Goal: Entertainment & Leisure: Consume media (video, audio)

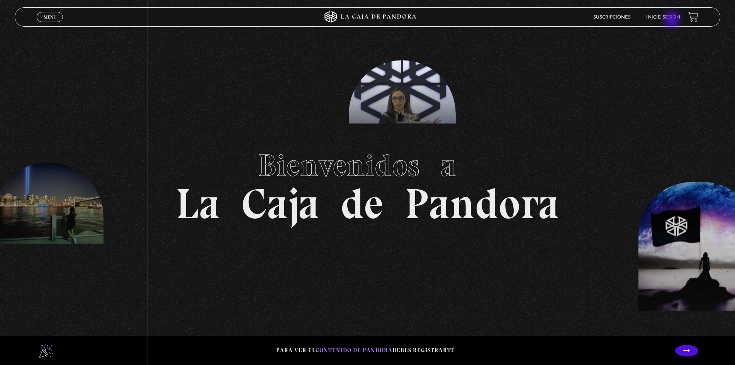
click at [673, 17] on link "Inicie sesión" at bounding box center [663, 17] width 34 height 5
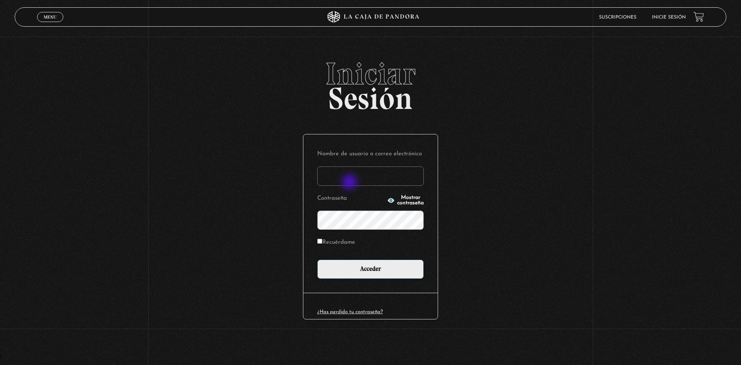
click at [354, 183] on input "Nombre de usuario o correo electrónico" at bounding box center [370, 175] width 107 height 19
type input "Ntenorio"
click at [387, 164] on p "Nombre de usuario o correo electrónico Ntenorio" at bounding box center [370, 166] width 107 height 37
click at [373, 172] on input "Ntenorio" at bounding box center [370, 175] width 107 height 19
drag, startPoint x: 347, startPoint y: 180, endPoint x: 305, endPoint y: 180, distance: 41.7
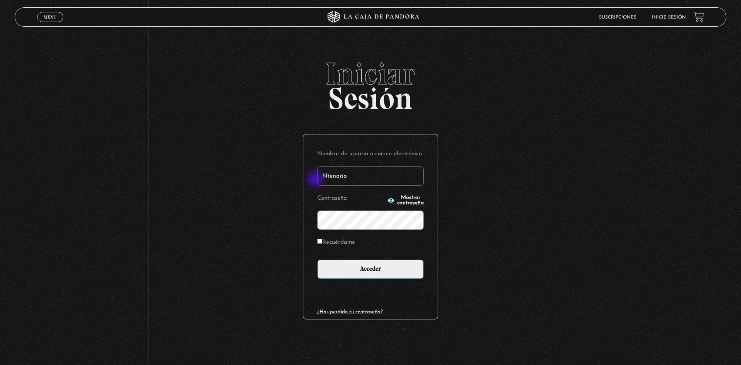
click at [305, 180] on div "Nombre de usuario o correo electrónico Ntenorio Contraseña Mostrar contraseña R…" at bounding box center [371, 213] width 134 height 158
click at [373, 182] on input "Nombre de usuario o correo electrónico" at bounding box center [370, 175] width 107 height 19
type input "Ntenorio"
drag, startPoint x: 336, startPoint y: 178, endPoint x: 318, endPoint y: 178, distance: 18.2
click at [318, 178] on input "Ntenorio" at bounding box center [370, 175] width 107 height 19
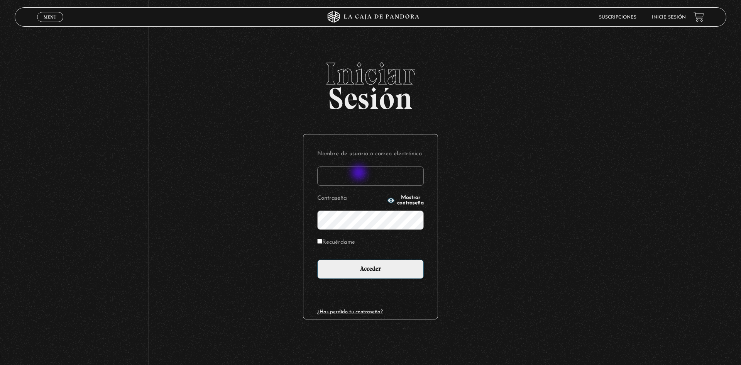
click at [360, 173] on input "Nombre de usuario o correo electrónico" at bounding box center [370, 175] width 107 height 19
type input "noeliatenorio11@gmail.com"
click at [317, 260] on input "Acceder" at bounding box center [370, 269] width 107 height 19
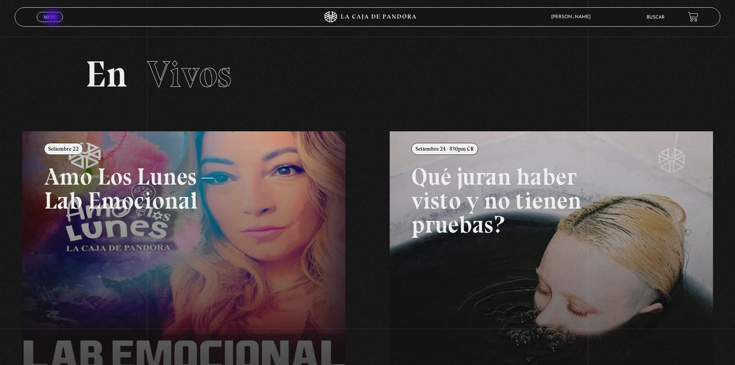
click at [54, 17] on span "Menu" at bounding box center [50, 17] width 13 height 5
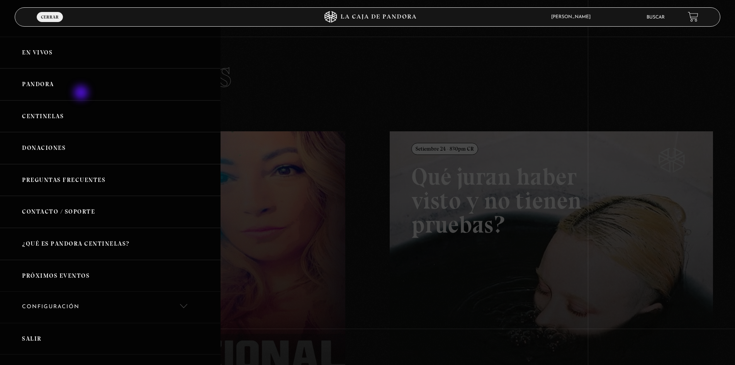
click at [82, 87] on link "Pandora" at bounding box center [110, 84] width 221 height 32
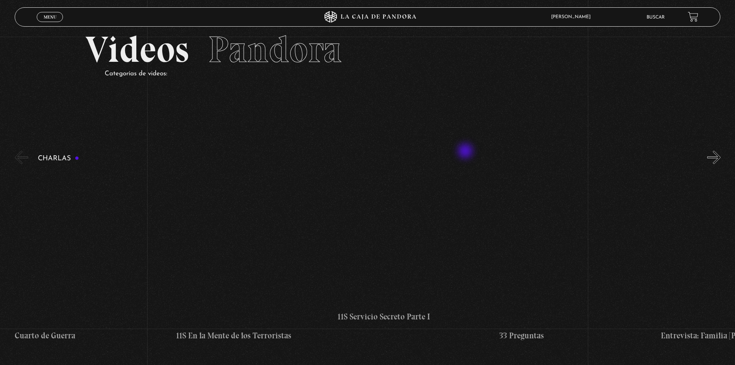
scroll to position [39, 0]
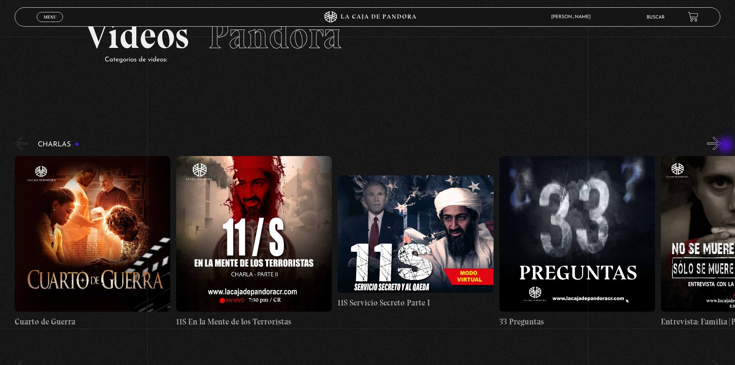
click at [721, 146] on button "»" at bounding box center [714, 144] width 14 height 14
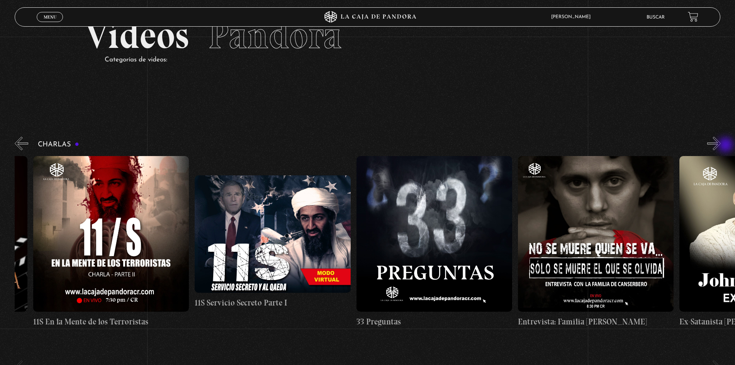
click at [721, 146] on button "»" at bounding box center [714, 144] width 14 height 14
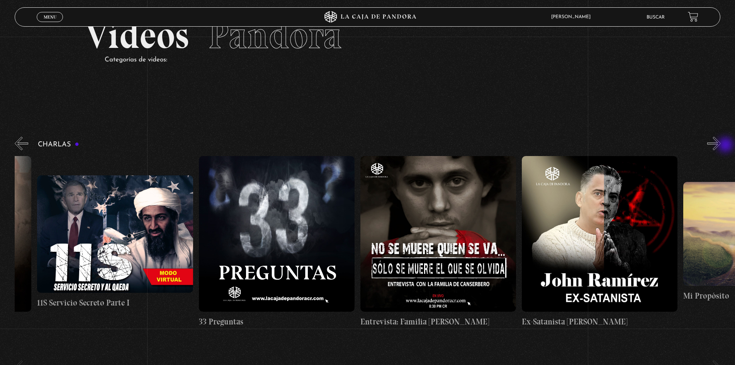
click at [721, 146] on button "»" at bounding box center [714, 144] width 14 height 14
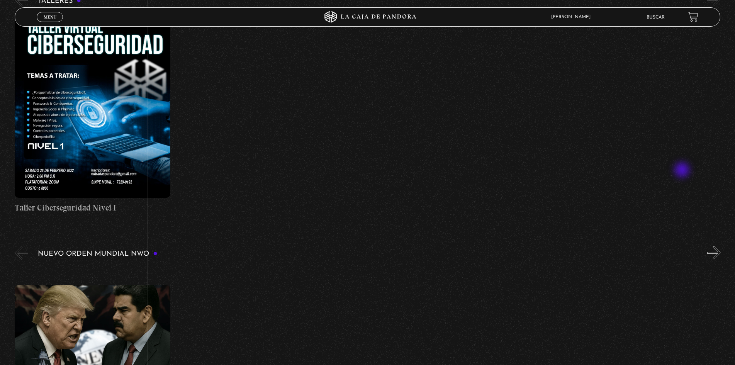
scroll to position [502, 0]
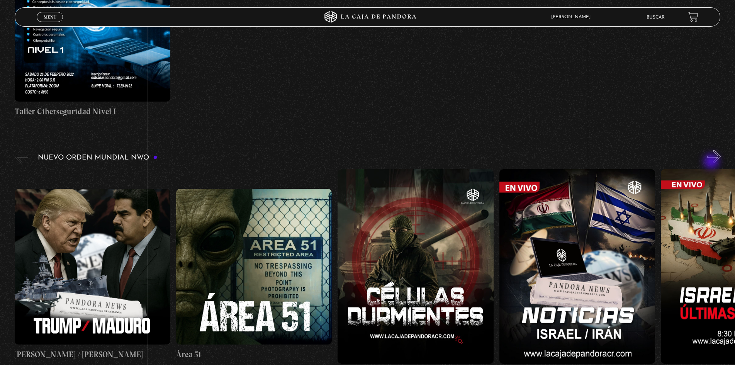
click at [713, 161] on div "Nuevo Orden Mundial NWO 2023" at bounding box center [375, 264] width 720 height 232
click at [720, 159] on button "»" at bounding box center [714, 157] width 14 height 14
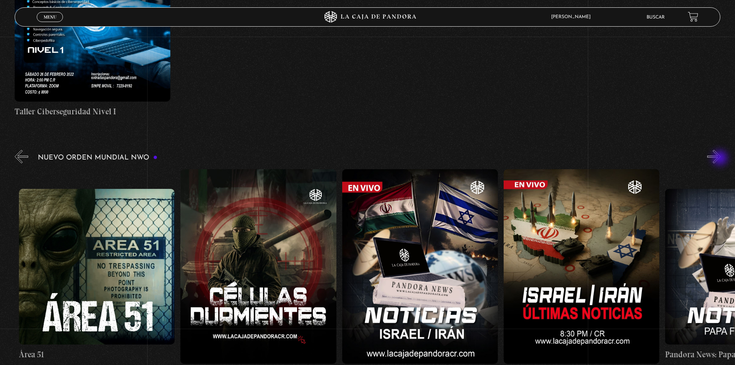
click at [721, 159] on button "»" at bounding box center [714, 157] width 14 height 14
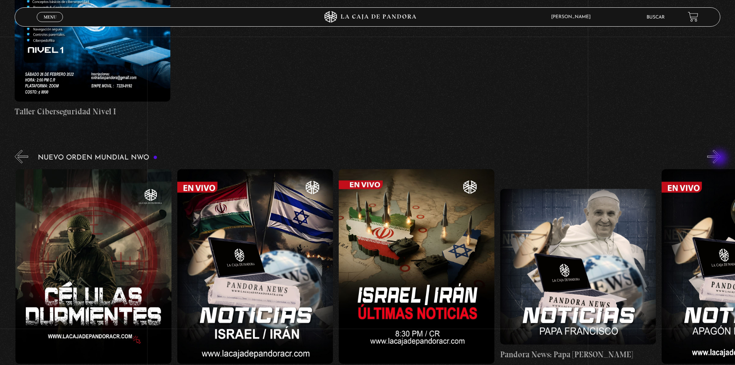
click at [720, 159] on button "»" at bounding box center [714, 157] width 14 height 14
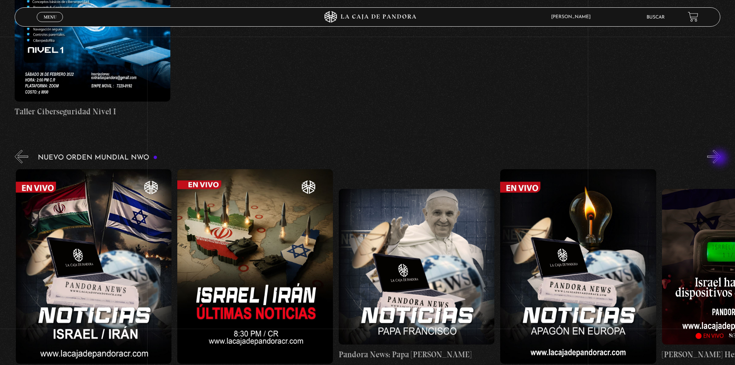
click at [720, 159] on button "»" at bounding box center [714, 157] width 14 height 14
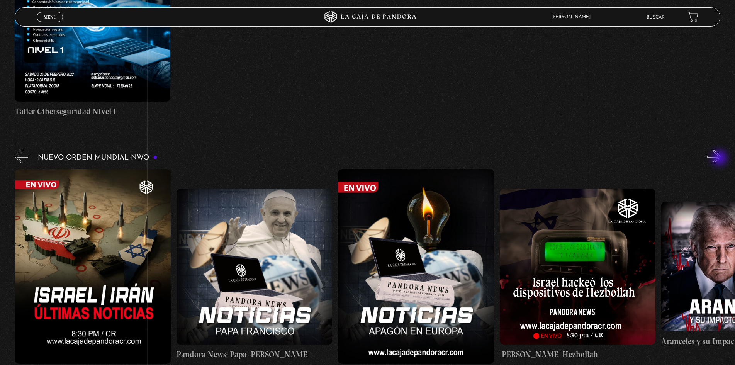
click at [720, 159] on button "»" at bounding box center [714, 157] width 14 height 14
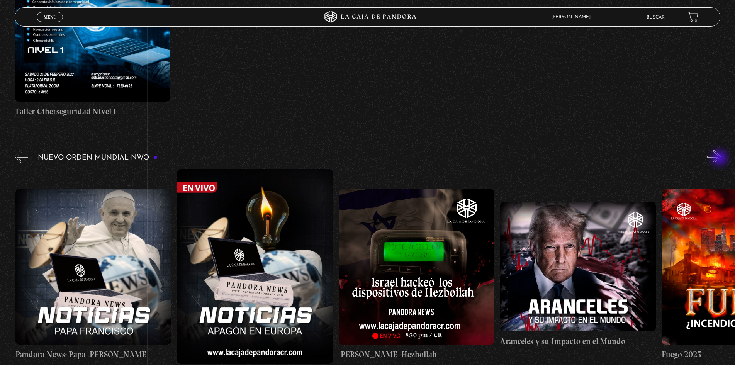
click at [720, 159] on button "»" at bounding box center [714, 157] width 14 height 14
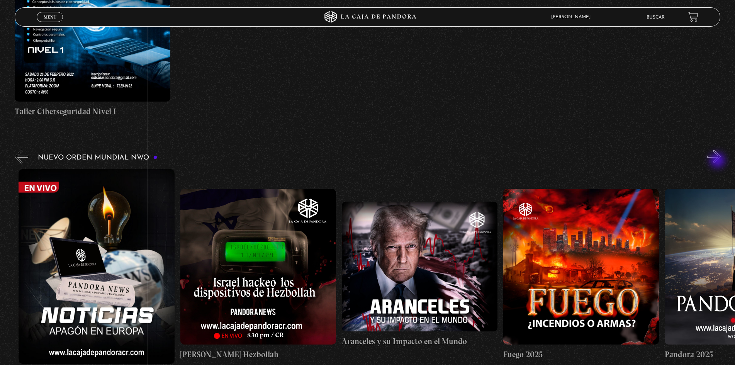
click at [718, 161] on button "»" at bounding box center [714, 157] width 14 height 14
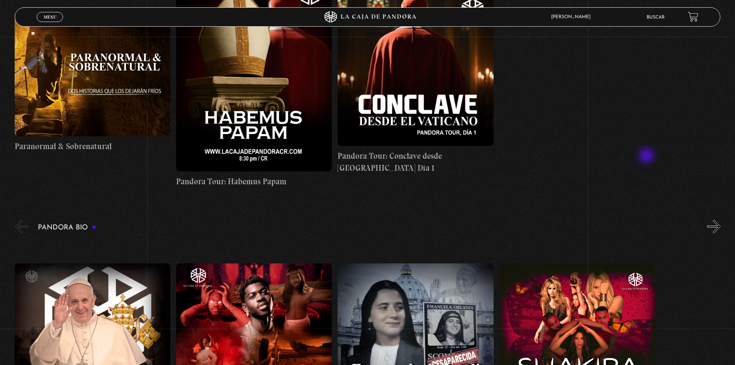
scroll to position [1313, 0]
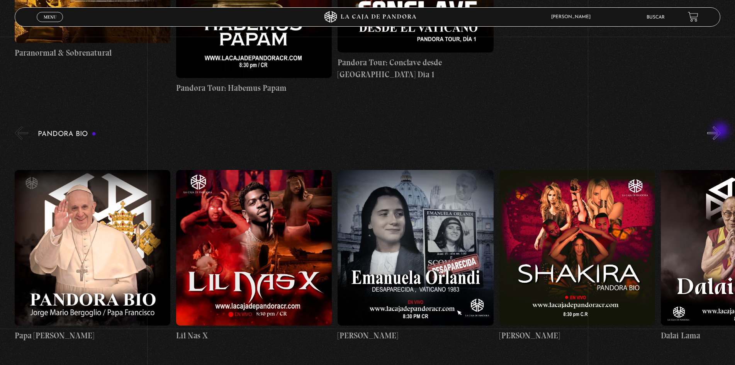
click at [721, 132] on button "»" at bounding box center [714, 133] width 14 height 14
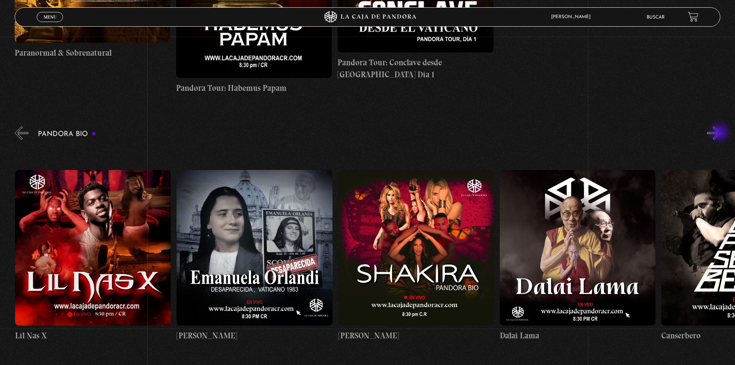
click at [720, 133] on button "»" at bounding box center [714, 133] width 14 height 14
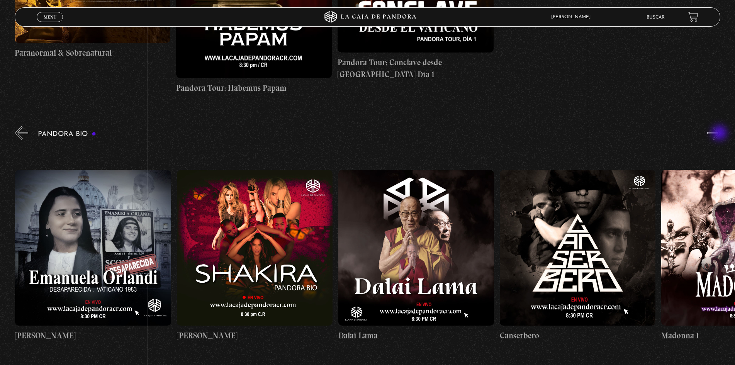
click at [720, 134] on button "»" at bounding box center [714, 133] width 14 height 14
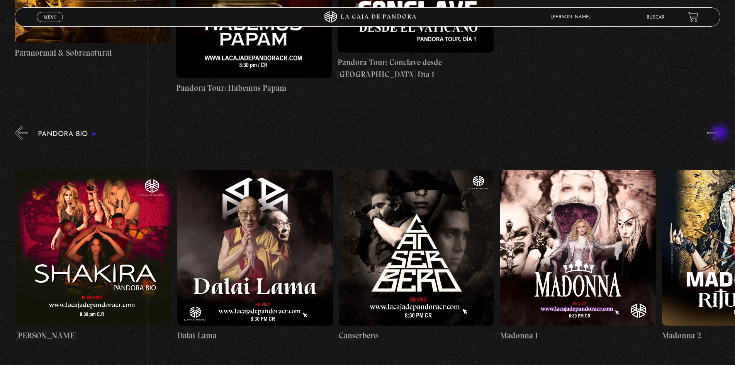
click at [721, 134] on button "»" at bounding box center [714, 133] width 14 height 14
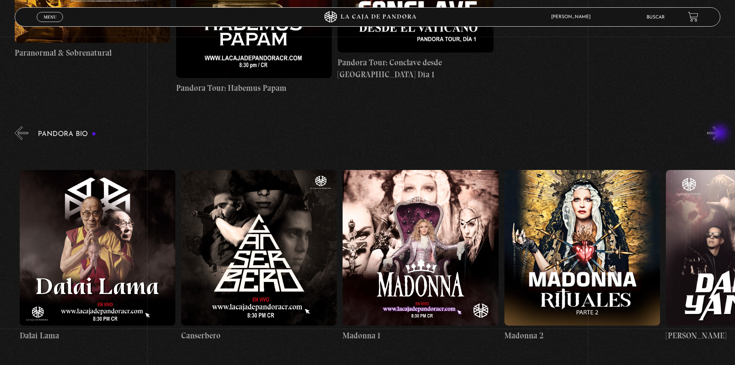
click at [721, 134] on button "»" at bounding box center [714, 133] width 14 height 14
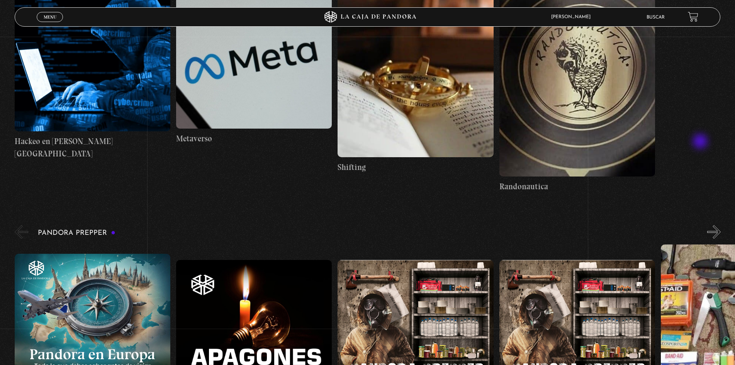
scroll to position [2356, 0]
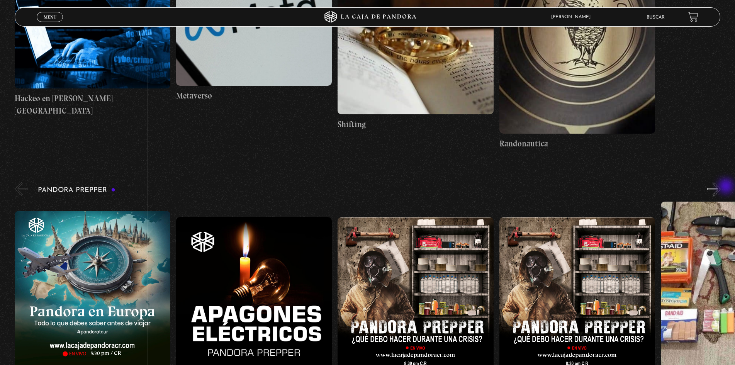
click at [721, 187] on button "»" at bounding box center [714, 189] width 14 height 14
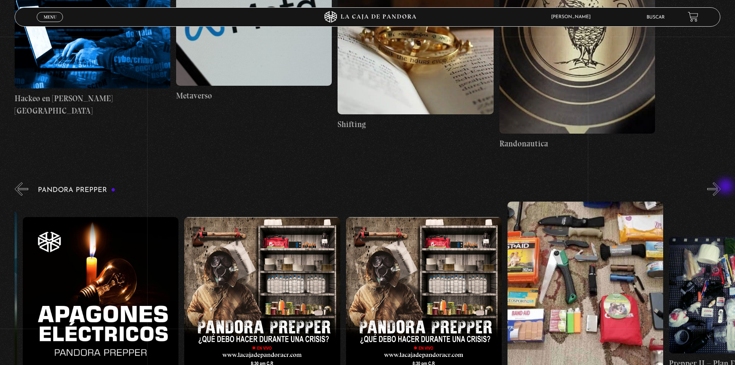
click at [721, 187] on button "»" at bounding box center [714, 189] width 14 height 14
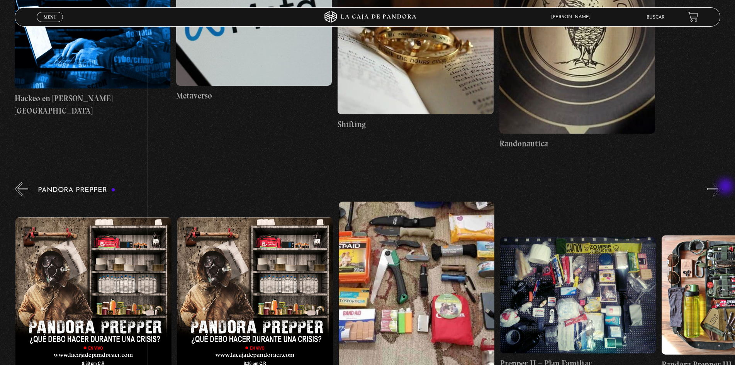
click at [721, 187] on button "»" at bounding box center [714, 189] width 14 height 14
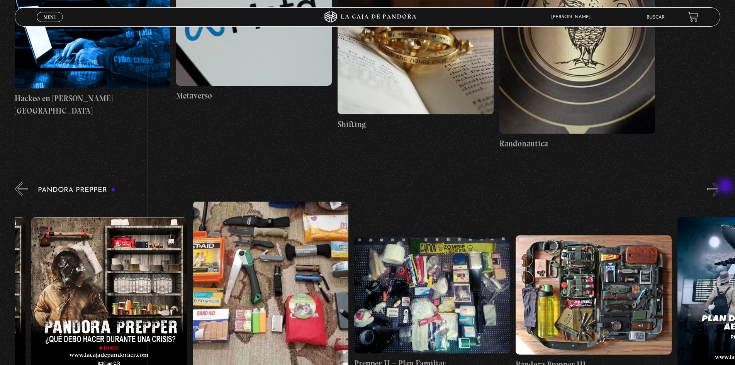
click at [721, 187] on button "»" at bounding box center [714, 189] width 14 height 14
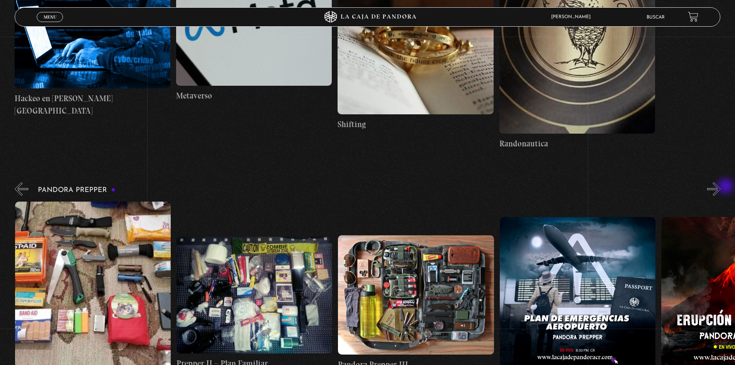
click at [721, 187] on button "»" at bounding box center [714, 189] width 14 height 14
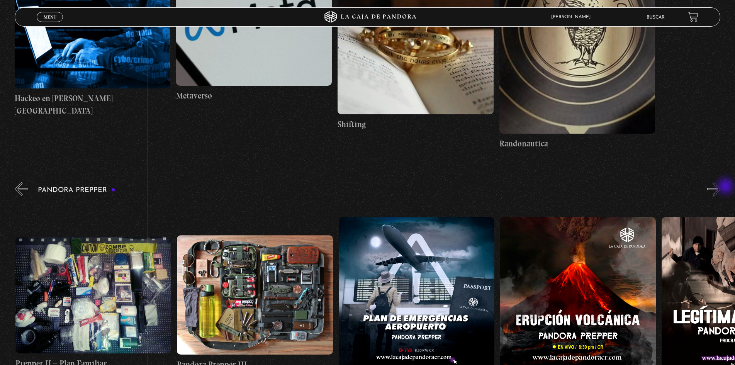
click at [721, 187] on button "»" at bounding box center [714, 189] width 14 height 14
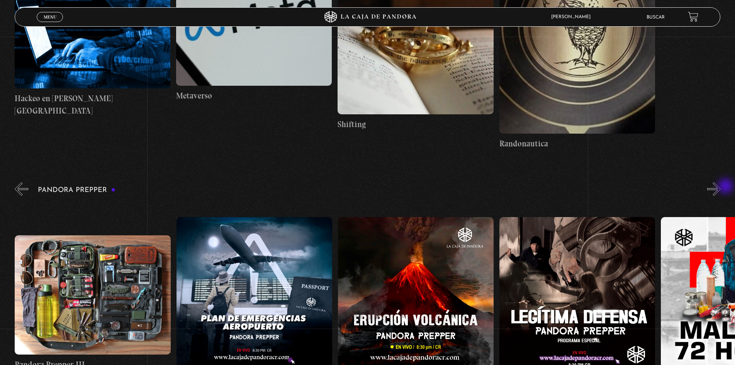
click at [721, 187] on button "»" at bounding box center [714, 189] width 14 height 14
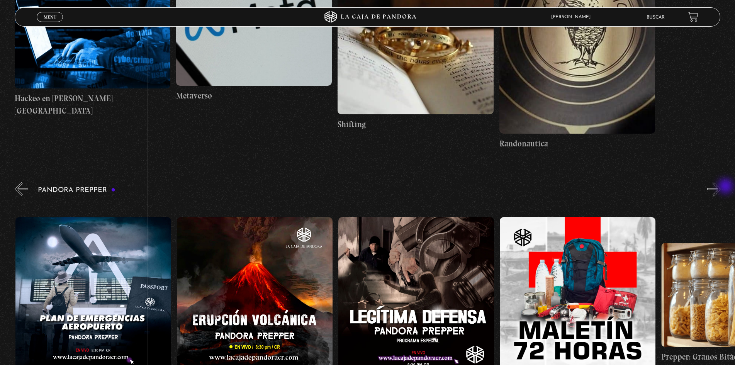
scroll to position [0, 1130]
click at [721, 187] on button "»" at bounding box center [714, 189] width 14 height 14
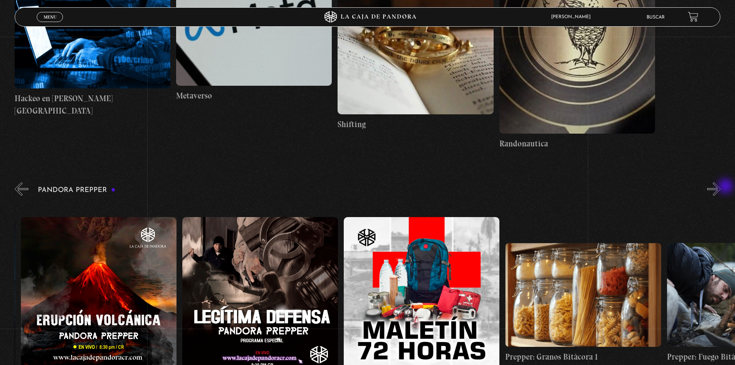
click at [721, 187] on button "»" at bounding box center [714, 189] width 14 height 14
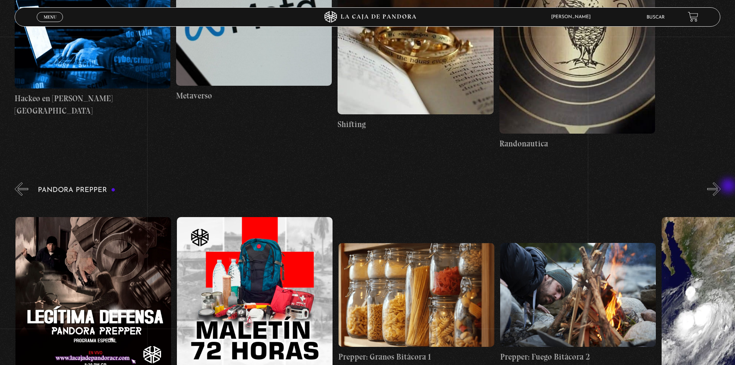
click at [729, 187] on div "Pandora Prepper «" at bounding box center [375, 293] width 720 height 224
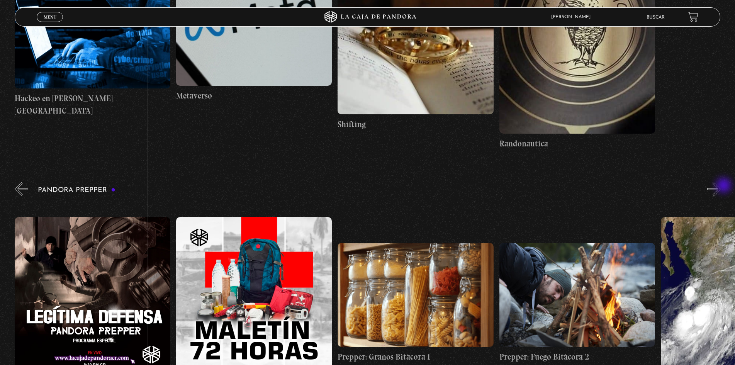
click at [721, 186] on button "»" at bounding box center [714, 189] width 14 height 14
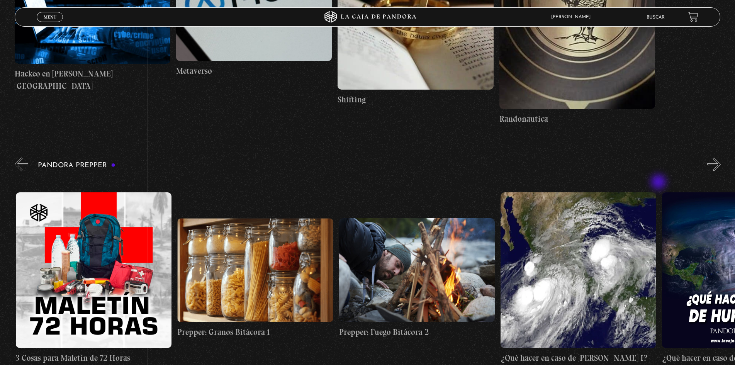
scroll to position [2394, 0]
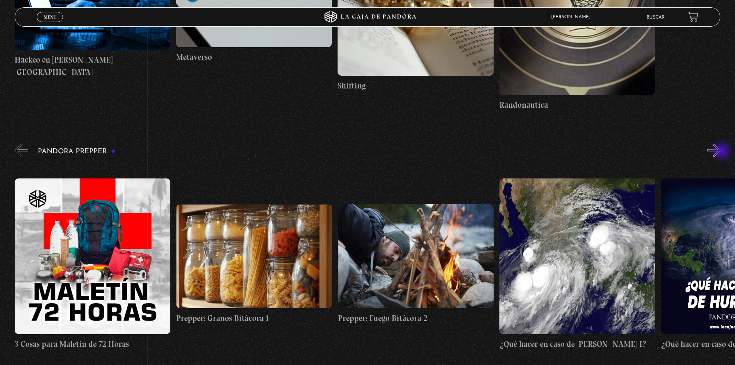
click at [721, 152] on button "»" at bounding box center [714, 151] width 14 height 14
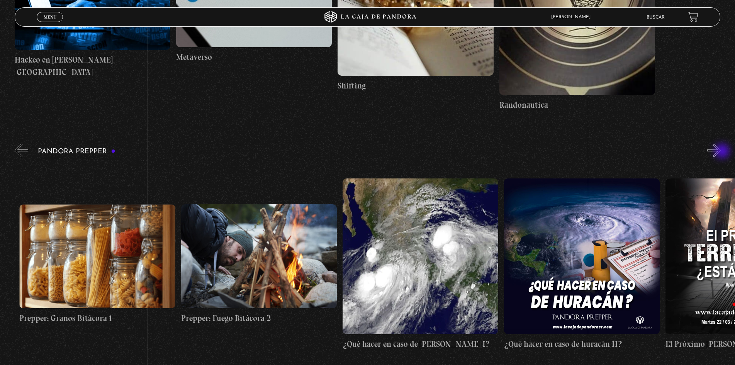
click at [721, 152] on button "»" at bounding box center [714, 151] width 14 height 14
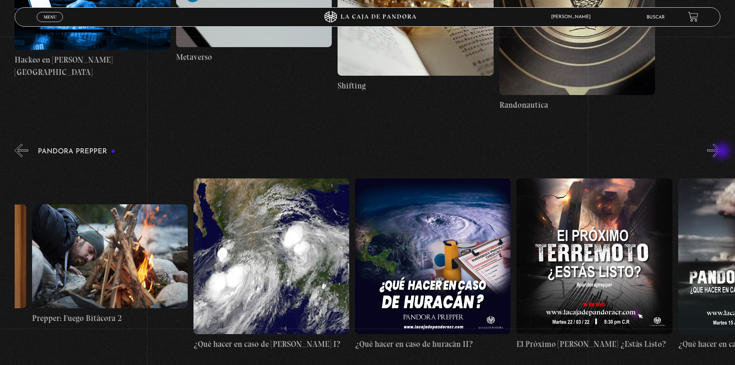
click at [721, 152] on button "»" at bounding box center [714, 151] width 14 height 14
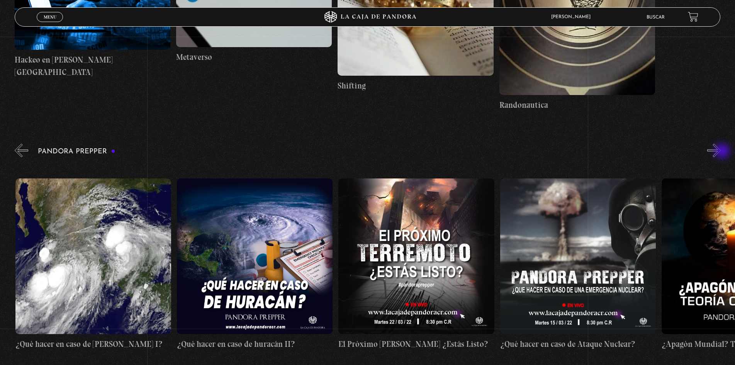
scroll to position [0, 2099]
click at [721, 152] on button "»" at bounding box center [714, 151] width 14 height 14
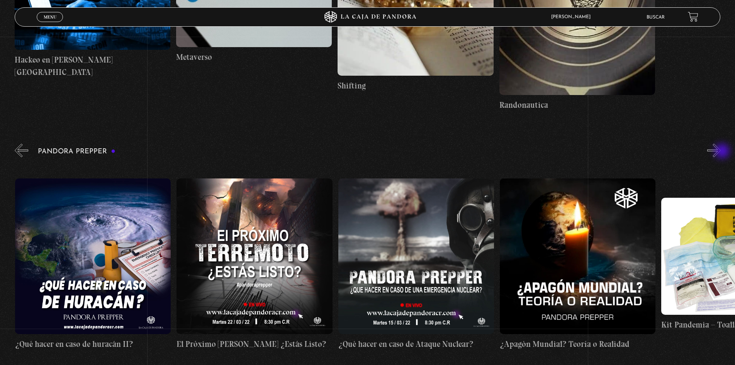
scroll to position [0, 2261]
click at [721, 152] on button "»" at bounding box center [714, 151] width 14 height 14
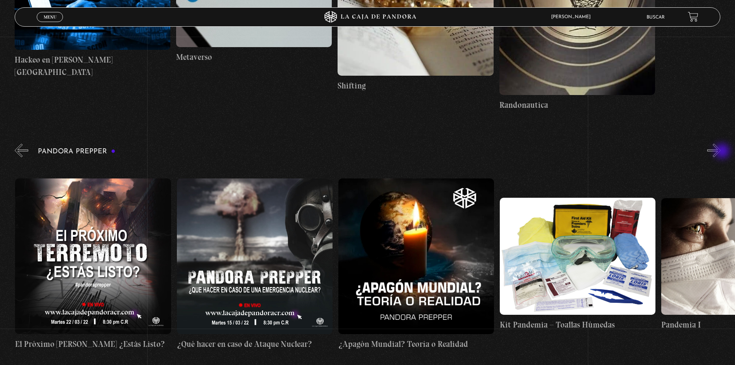
scroll to position [0, 2423]
click at [721, 152] on button "»" at bounding box center [714, 151] width 14 height 14
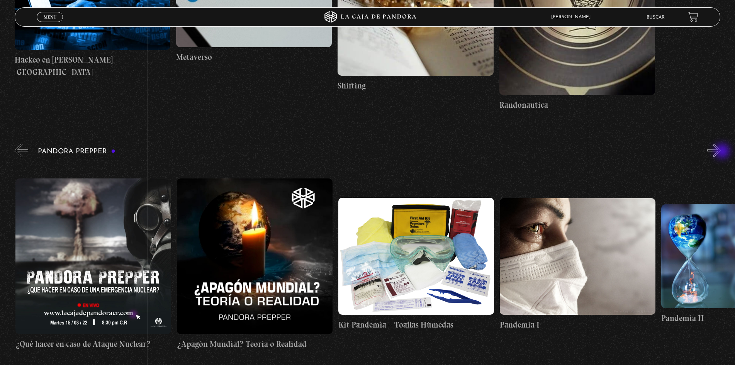
click at [721, 152] on button "»" at bounding box center [714, 151] width 14 height 14
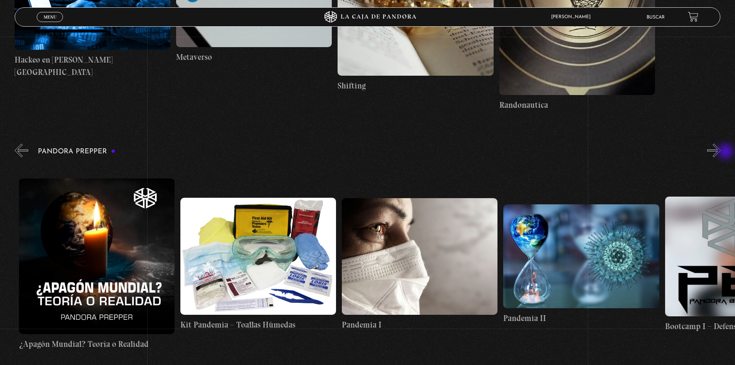
click at [721, 152] on button "»" at bounding box center [714, 151] width 14 height 14
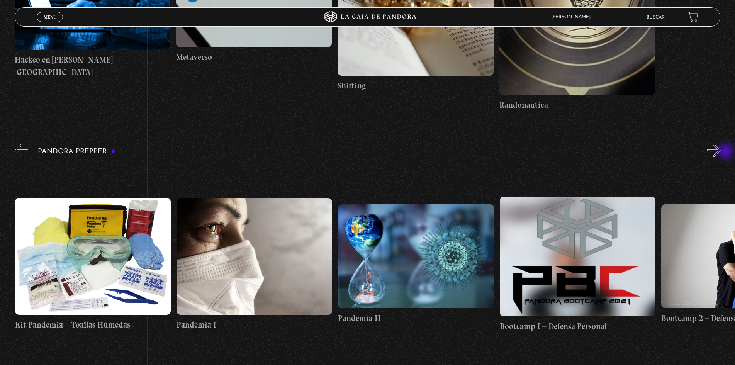
click at [721, 152] on button "»" at bounding box center [714, 151] width 14 height 14
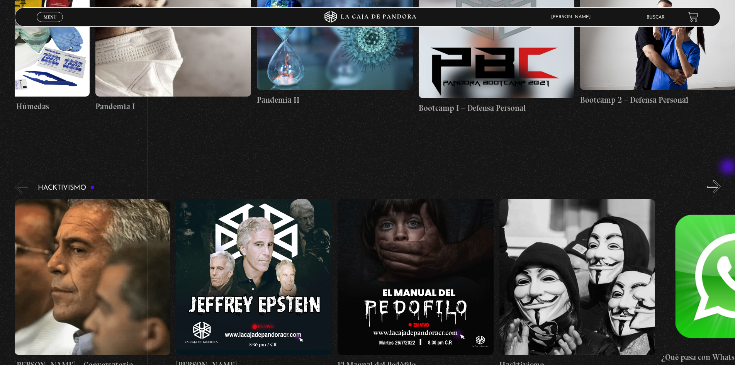
scroll to position [2626, 0]
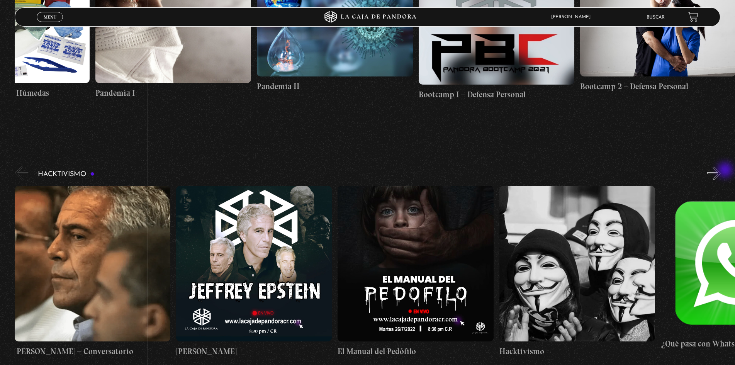
click at [721, 171] on button "»" at bounding box center [714, 173] width 14 height 14
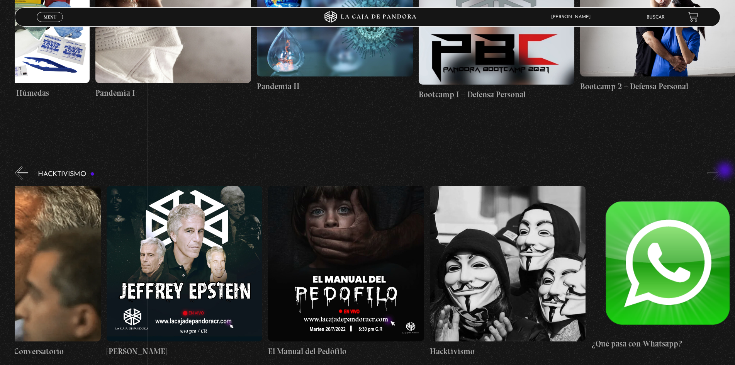
scroll to position [0, 81]
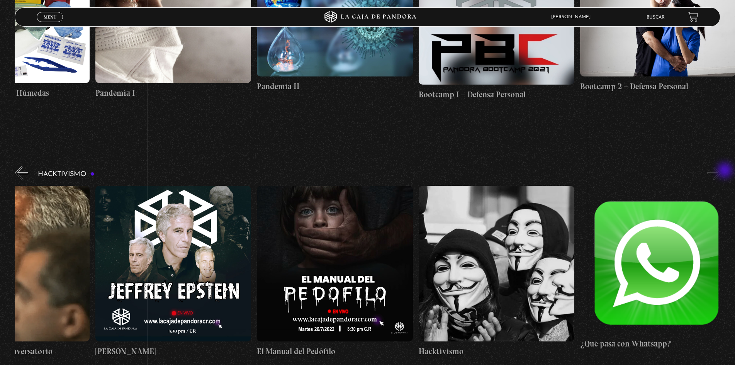
click at [721, 171] on button "»" at bounding box center [714, 173] width 14 height 14
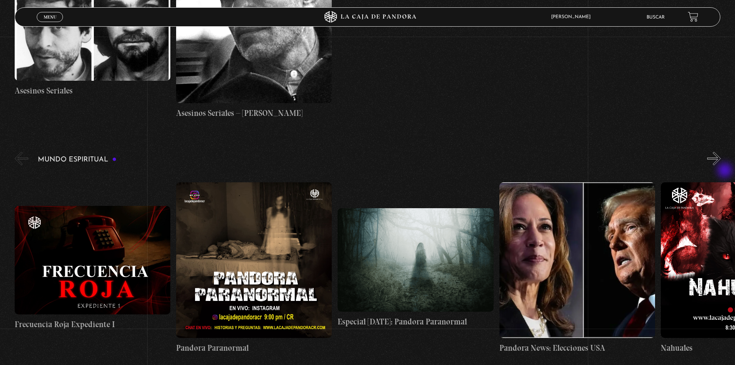
scroll to position [3090, 0]
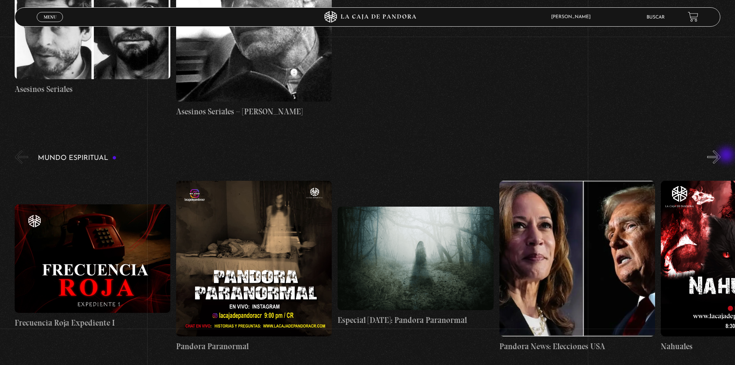
click at [727, 155] on div "Mundo Espiritual «" at bounding box center [375, 256] width 720 height 215
click at [721, 155] on button "»" at bounding box center [714, 157] width 14 height 14
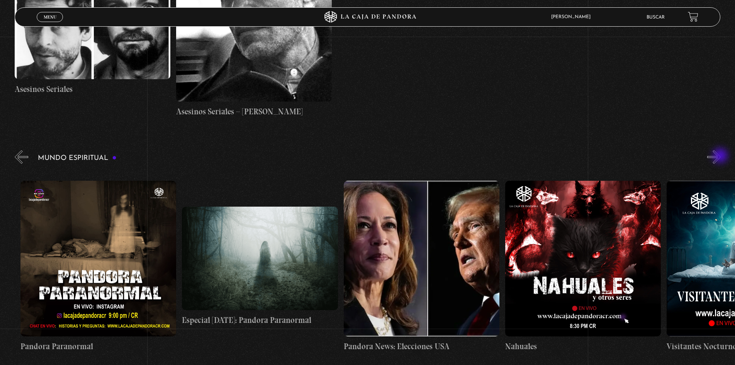
click at [721, 156] on button "»" at bounding box center [714, 157] width 14 height 14
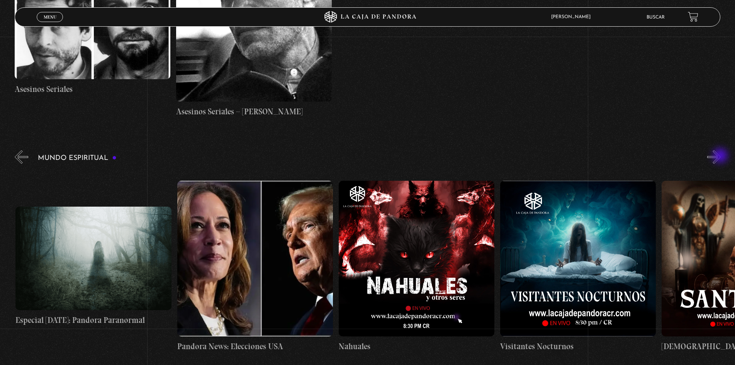
click at [721, 156] on button "»" at bounding box center [714, 157] width 14 height 14
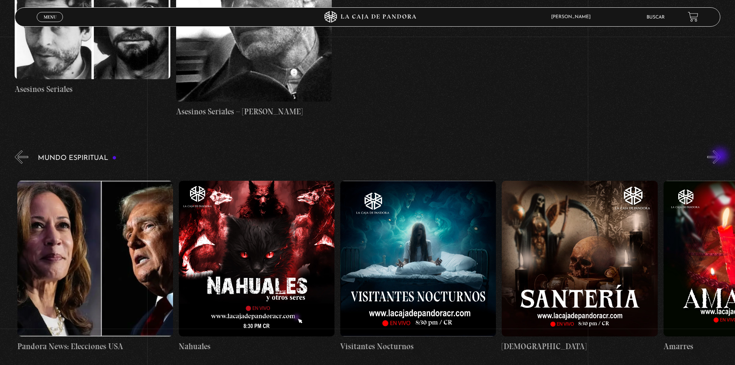
click at [721, 156] on button "»" at bounding box center [714, 157] width 14 height 14
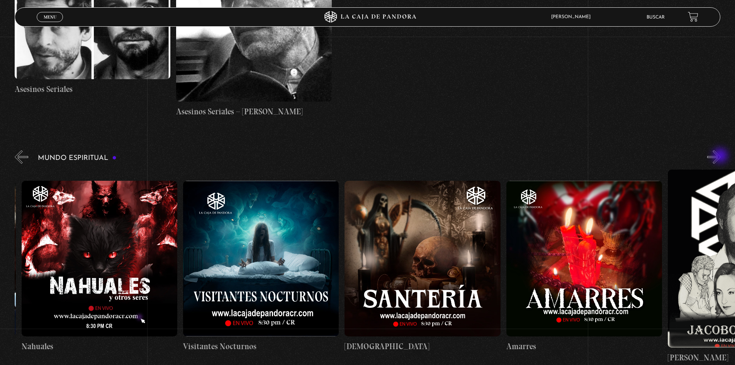
click at [721, 156] on button "»" at bounding box center [714, 157] width 14 height 14
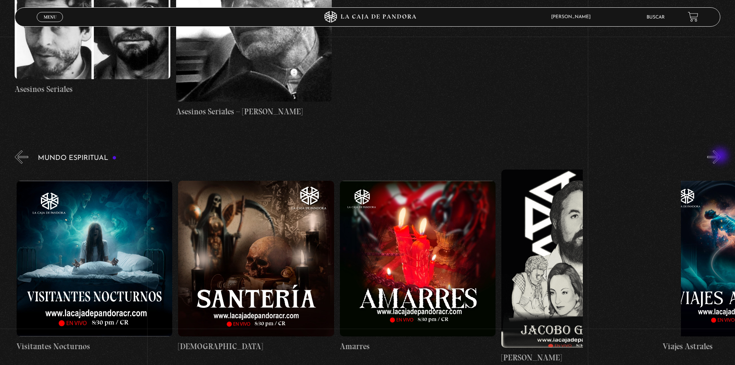
click at [721, 156] on button "»" at bounding box center [714, 157] width 14 height 14
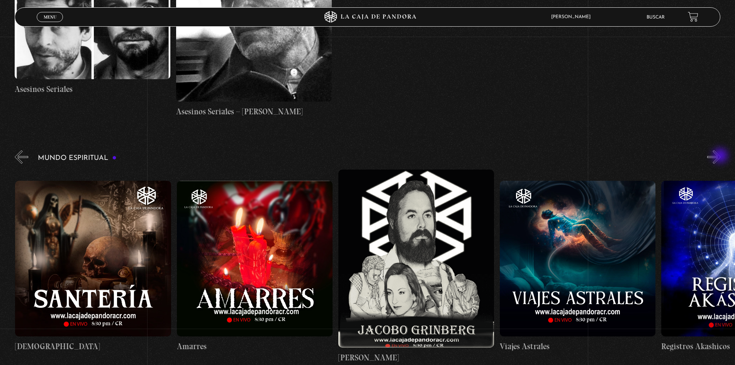
scroll to position [0, 969]
click at [721, 156] on button "»" at bounding box center [714, 157] width 14 height 14
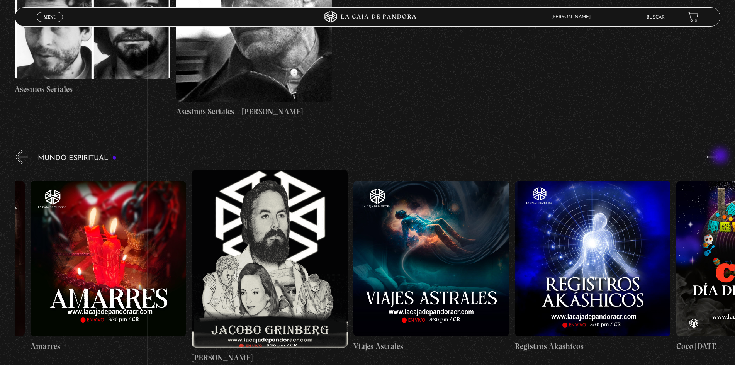
click at [721, 159] on button "»" at bounding box center [714, 157] width 14 height 14
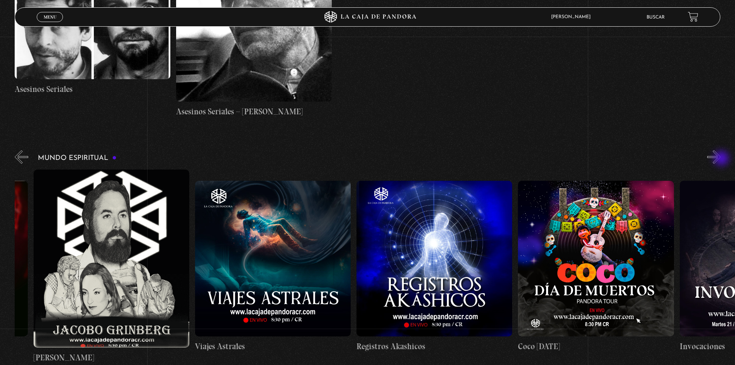
click at [721, 159] on button "»" at bounding box center [714, 157] width 14 height 14
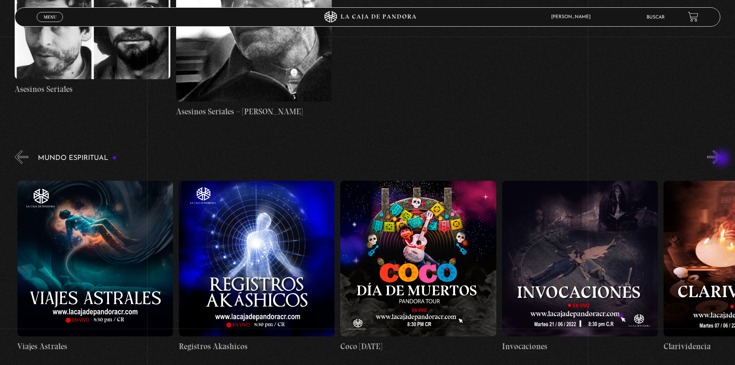
click at [721, 159] on button "»" at bounding box center [714, 157] width 14 height 14
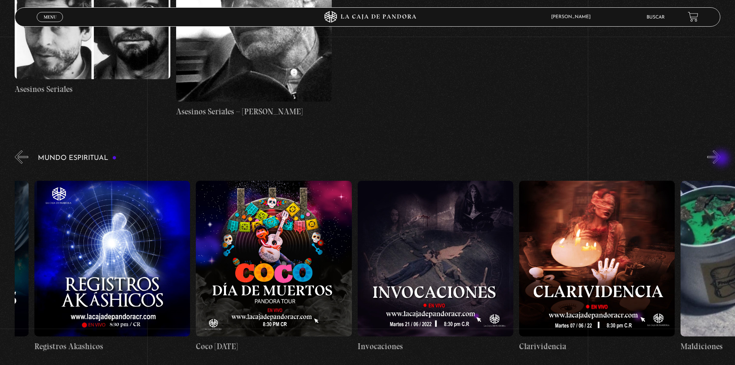
click at [721, 159] on button "»" at bounding box center [714, 157] width 14 height 14
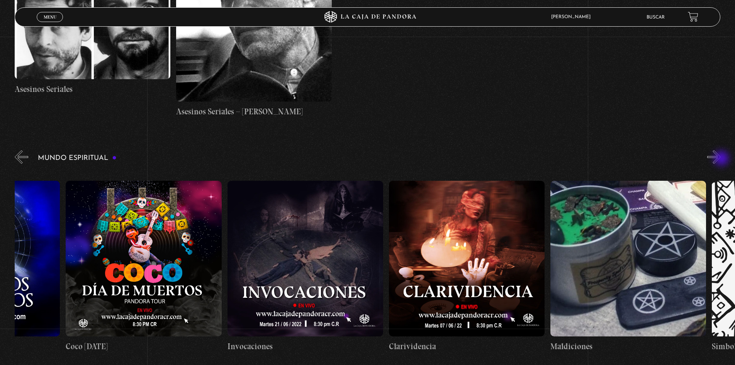
click at [721, 159] on button "»" at bounding box center [714, 157] width 14 height 14
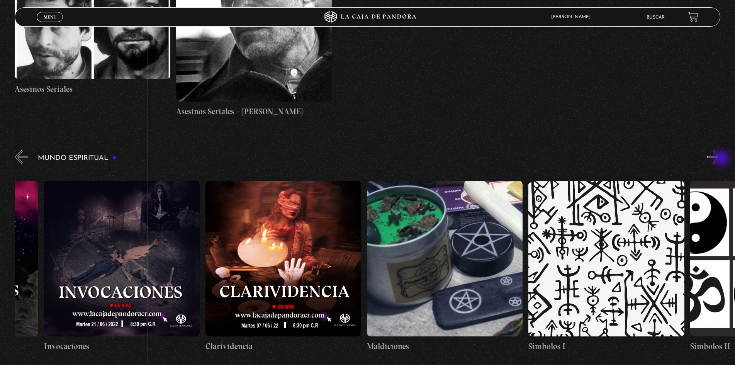
click at [721, 159] on button "»" at bounding box center [714, 157] width 14 height 14
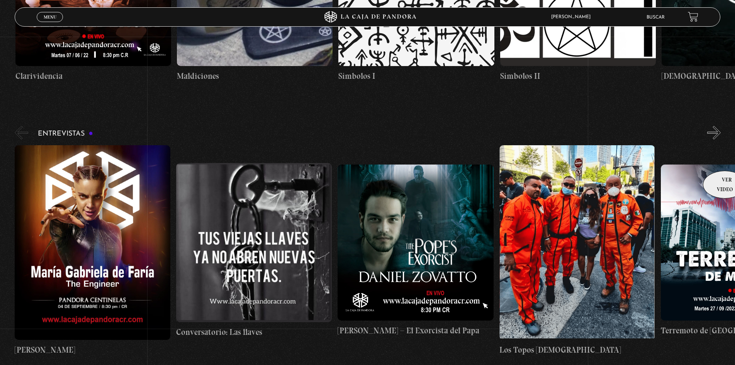
scroll to position [0, 2099]
click at [715, 133] on button "»" at bounding box center [714, 133] width 14 height 14
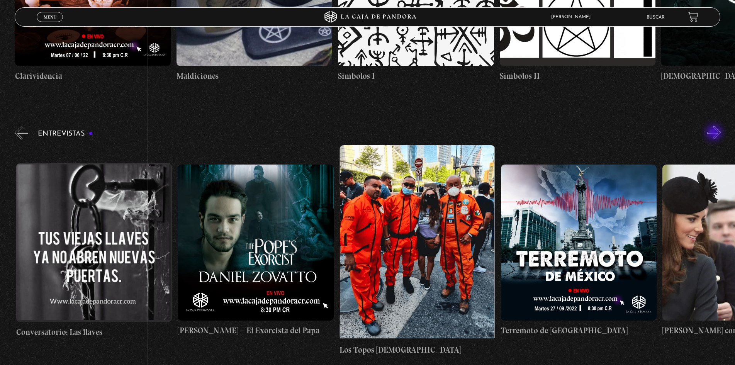
click at [715, 133] on button "»" at bounding box center [714, 133] width 14 height 14
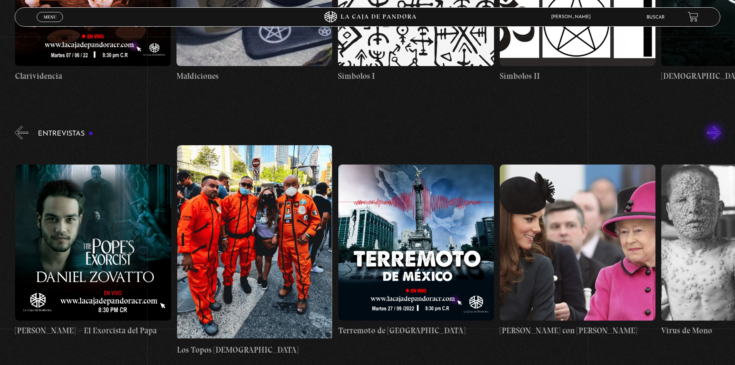
scroll to position [0, 323]
click at [715, 133] on button "»" at bounding box center [714, 133] width 14 height 14
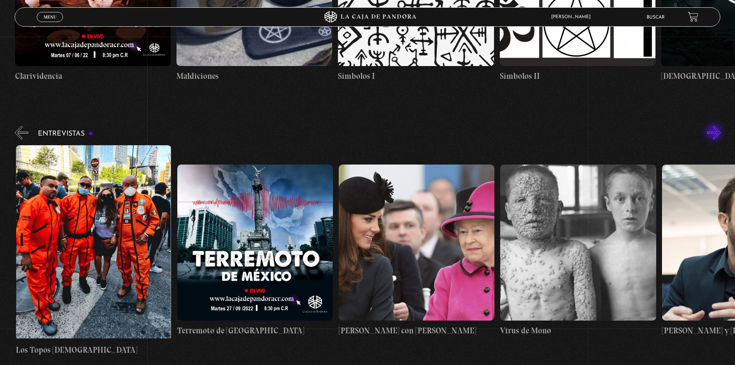
click at [715, 133] on button "»" at bounding box center [714, 133] width 14 height 14
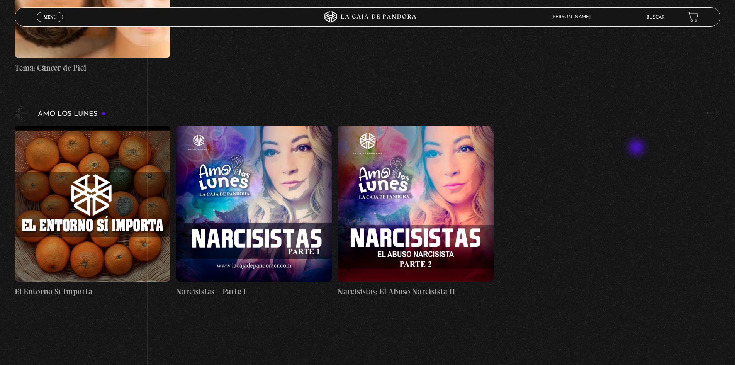
scroll to position [3675, 0]
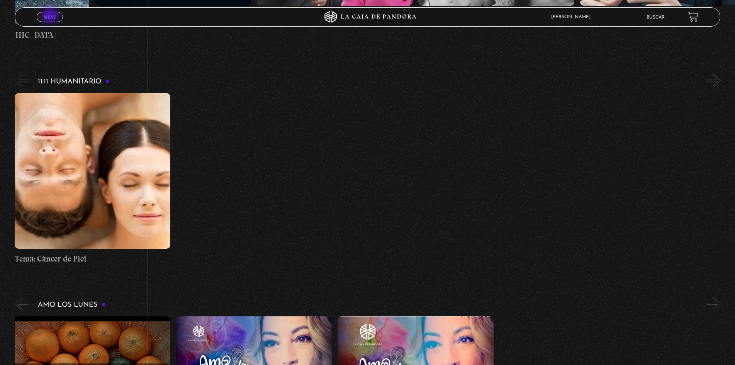
click at [51, 16] on span "Menu" at bounding box center [50, 17] width 13 height 5
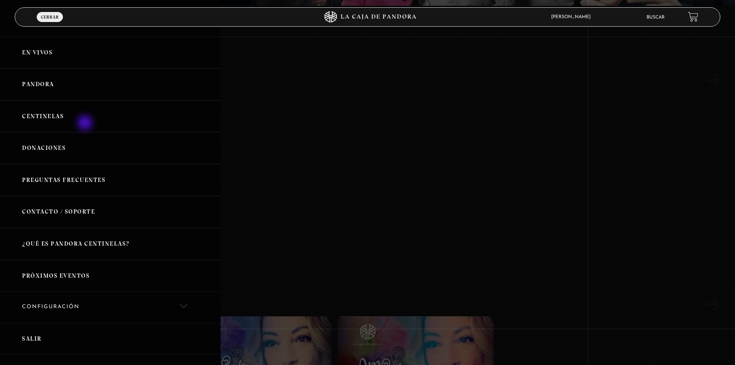
click at [86, 124] on link "Centinelas" at bounding box center [110, 116] width 221 height 32
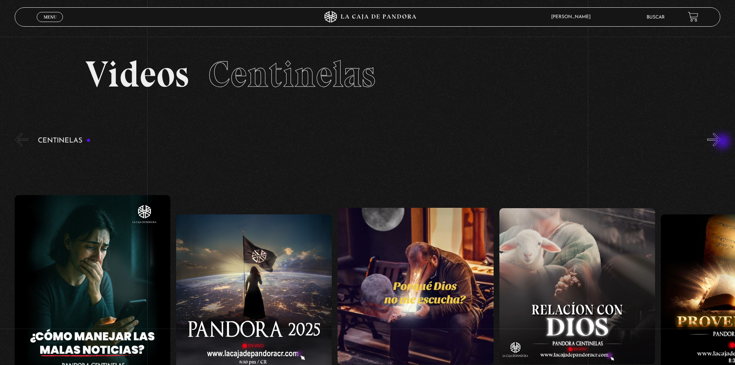
click at [721, 142] on button "»" at bounding box center [714, 140] width 14 height 14
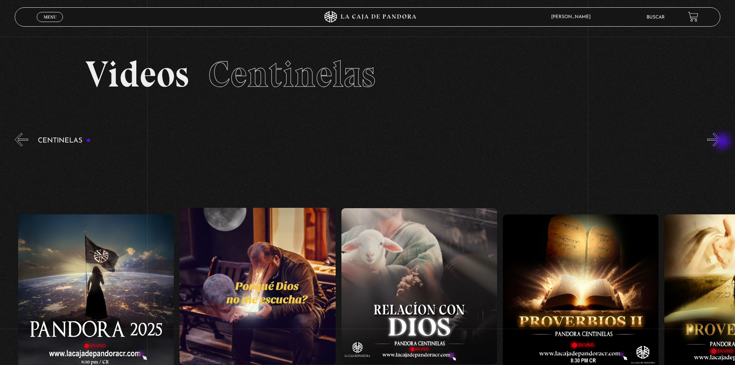
click at [721, 142] on button "»" at bounding box center [714, 140] width 14 height 14
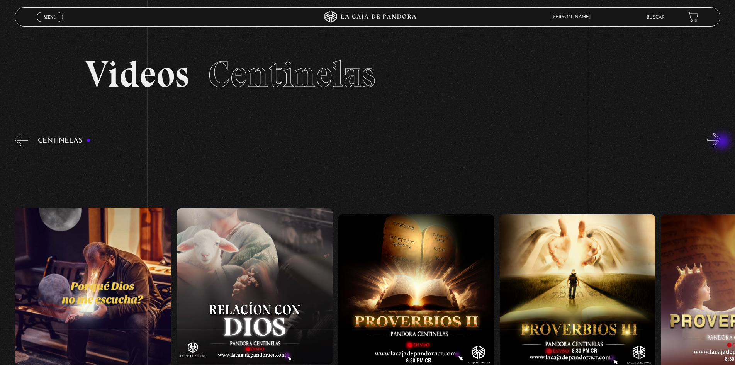
scroll to position [0, 323]
click at [721, 142] on button "»" at bounding box center [714, 140] width 14 height 14
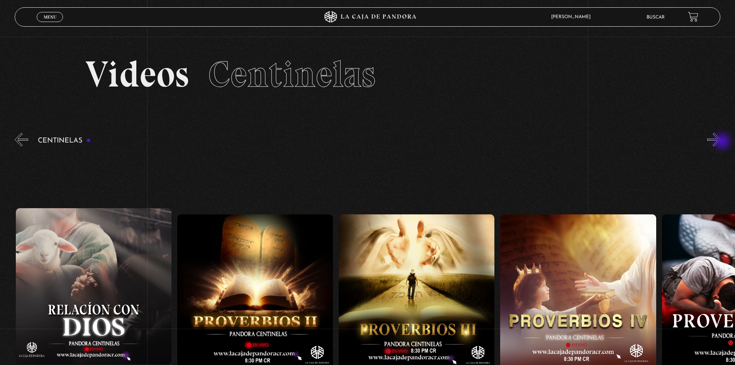
click at [721, 142] on button "»" at bounding box center [714, 140] width 14 height 14
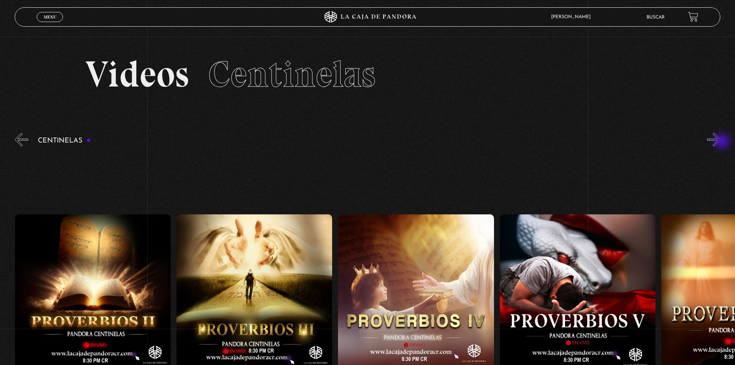
click at [721, 142] on button "»" at bounding box center [714, 140] width 14 height 14
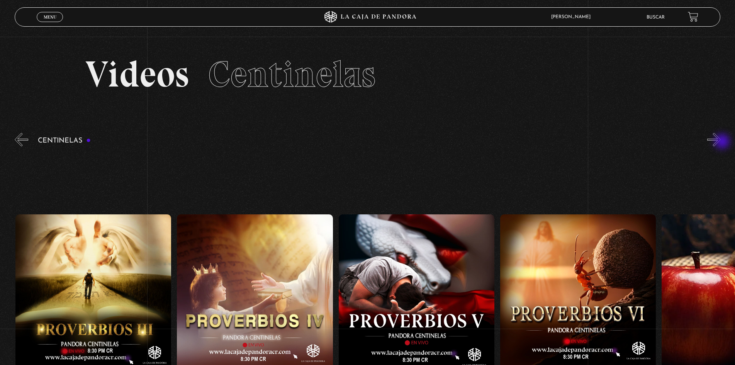
click at [721, 142] on button "»" at bounding box center [714, 140] width 14 height 14
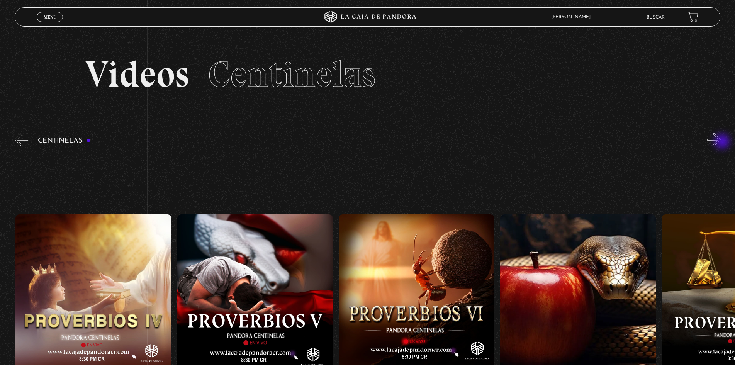
click at [721, 142] on button "»" at bounding box center [714, 140] width 14 height 14
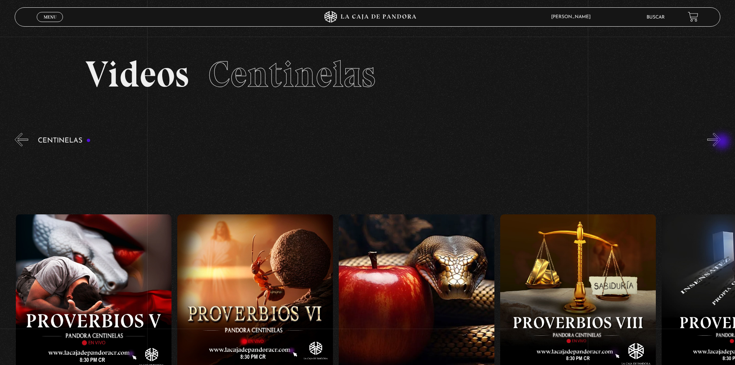
click at [721, 142] on button "»" at bounding box center [714, 140] width 14 height 14
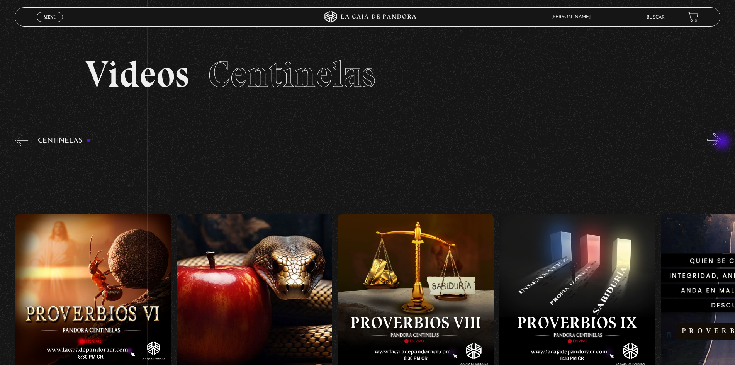
click at [721, 142] on button "»" at bounding box center [714, 140] width 14 height 14
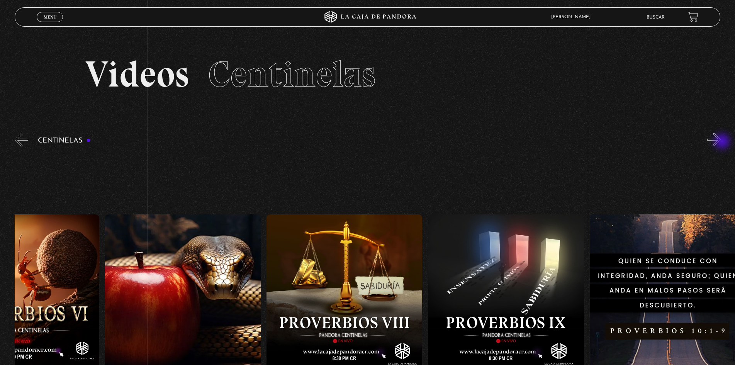
click at [721, 142] on button "»" at bounding box center [714, 140] width 14 height 14
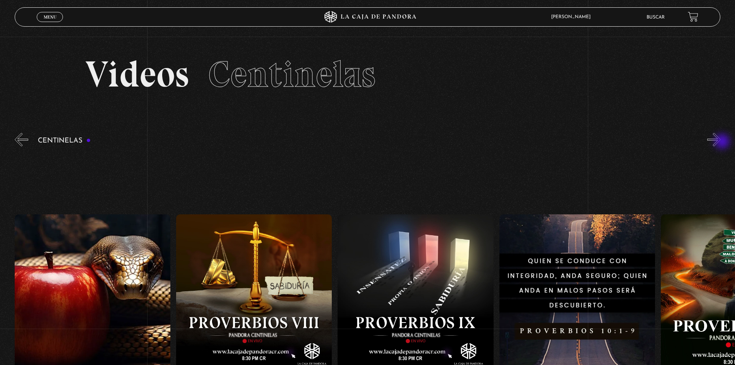
click at [721, 142] on button "»" at bounding box center [714, 140] width 14 height 14
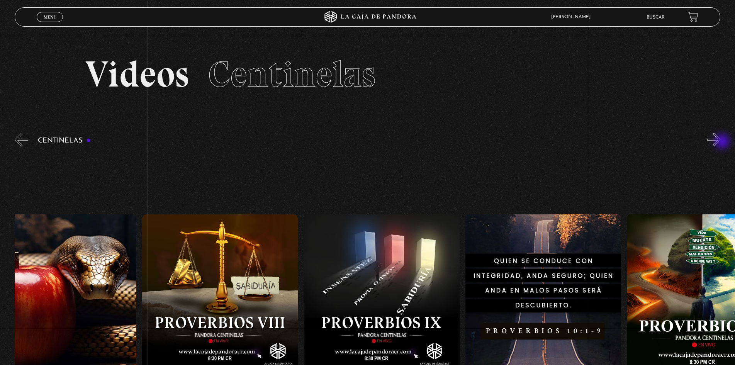
click at [721, 142] on button "»" at bounding box center [714, 140] width 14 height 14
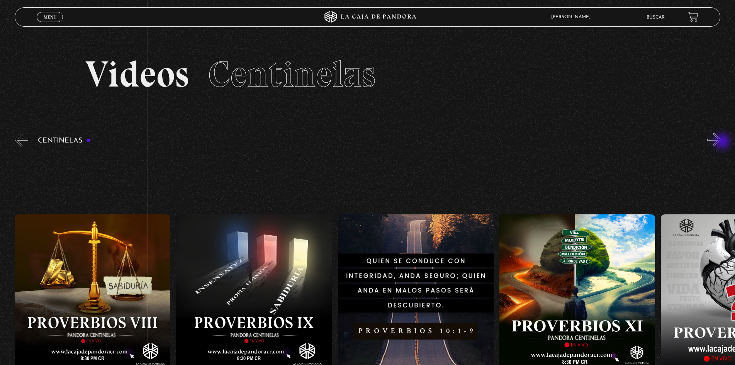
click at [721, 142] on button "»" at bounding box center [714, 140] width 14 height 14
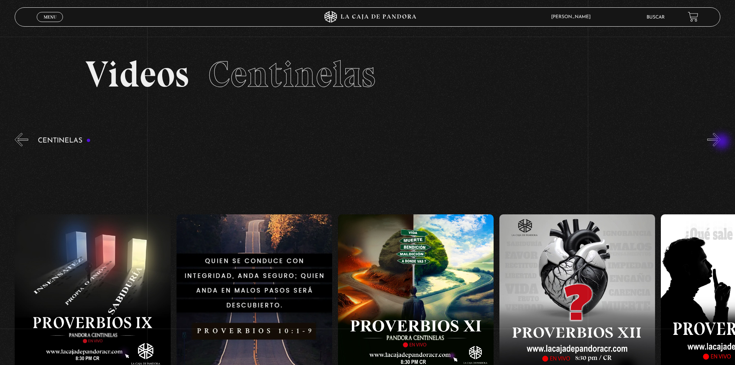
click at [721, 142] on button "»" at bounding box center [714, 140] width 14 height 14
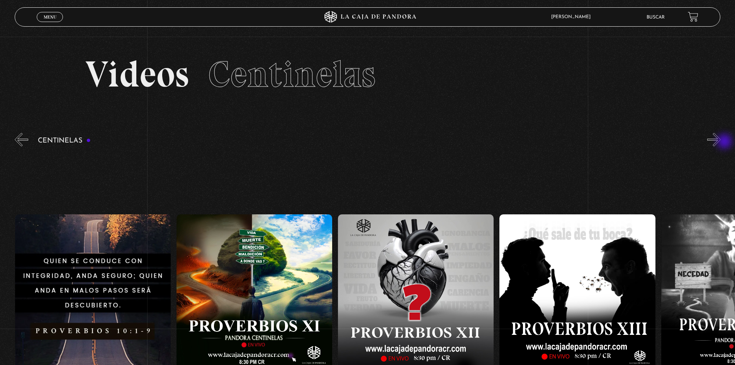
click at [721, 143] on button "»" at bounding box center [714, 140] width 14 height 14
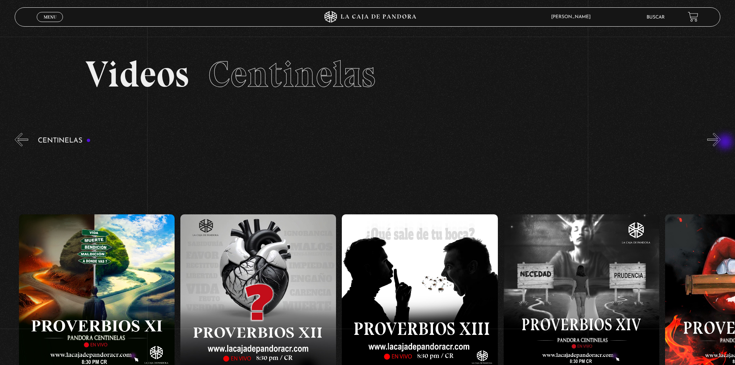
click at [721, 143] on button "»" at bounding box center [714, 140] width 14 height 14
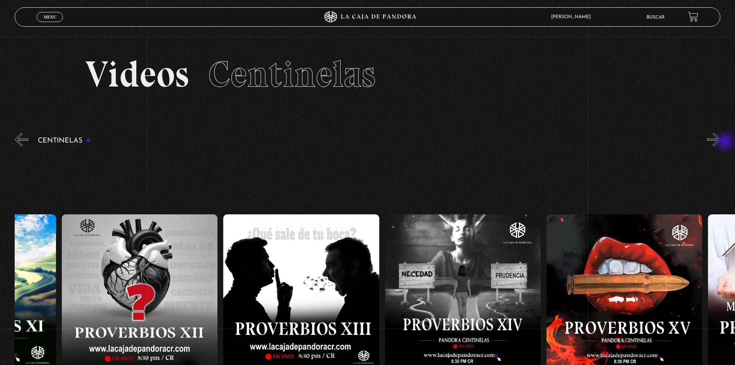
click at [721, 143] on button "»" at bounding box center [714, 140] width 14 height 14
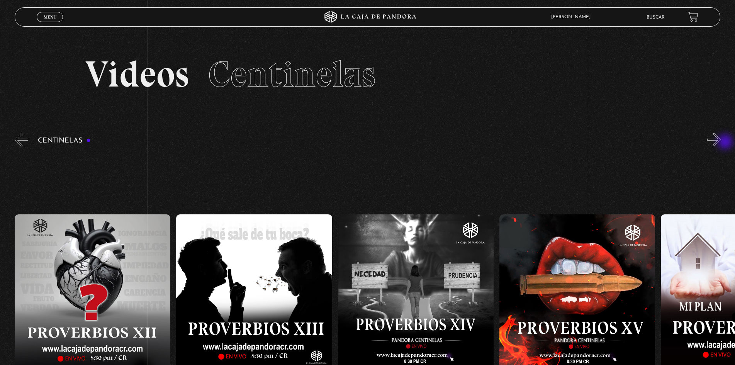
click at [721, 143] on button "»" at bounding box center [714, 140] width 14 height 14
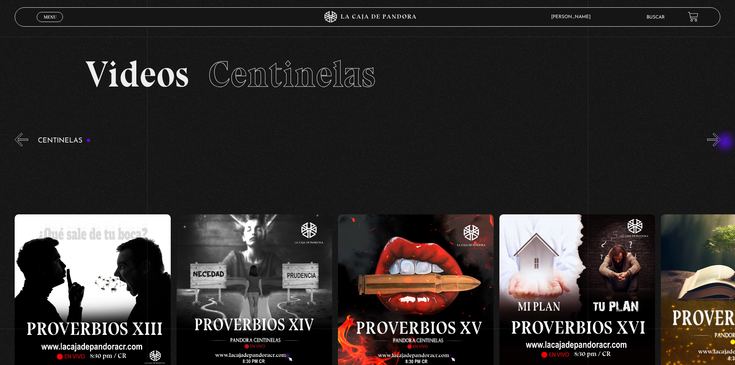
click at [721, 143] on button "»" at bounding box center [714, 140] width 14 height 14
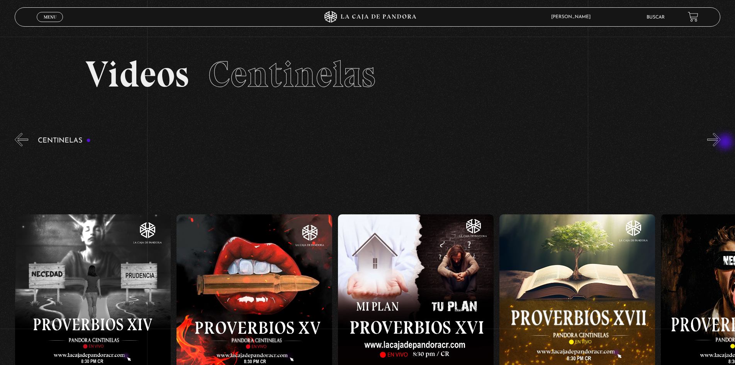
click at [721, 143] on button "»" at bounding box center [714, 140] width 14 height 14
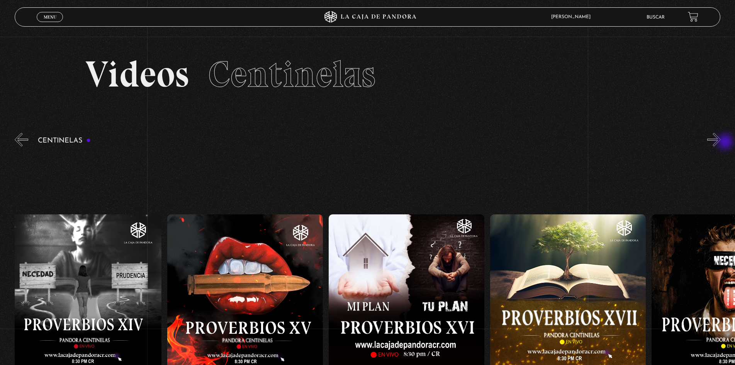
click at [721, 143] on button "»" at bounding box center [714, 140] width 14 height 14
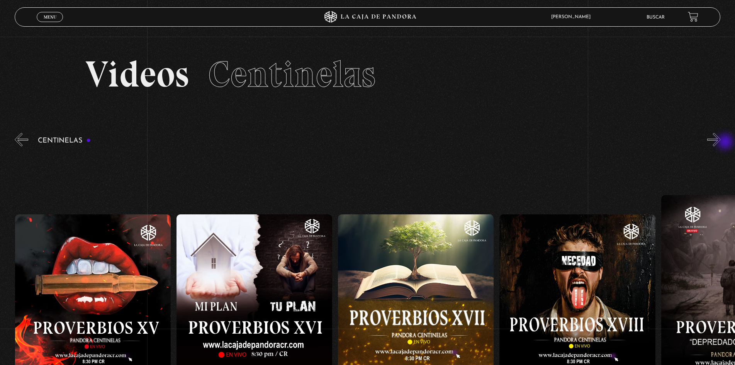
click at [721, 143] on button "»" at bounding box center [714, 140] width 14 height 14
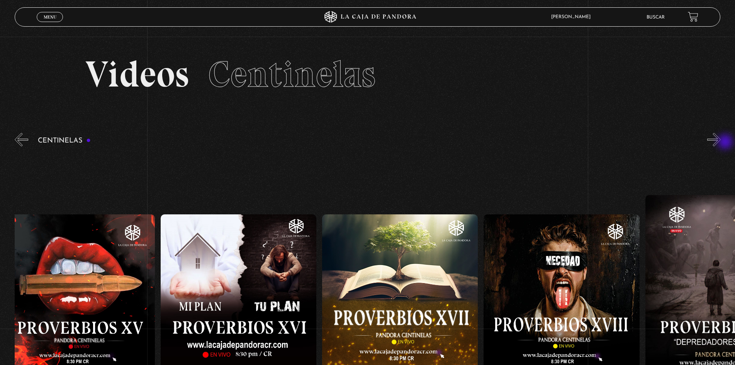
click at [721, 143] on button "»" at bounding box center [714, 140] width 14 height 14
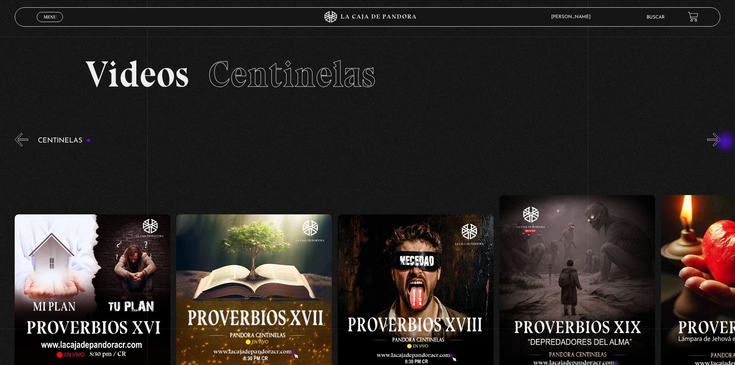
click at [721, 143] on button "»" at bounding box center [714, 140] width 14 height 14
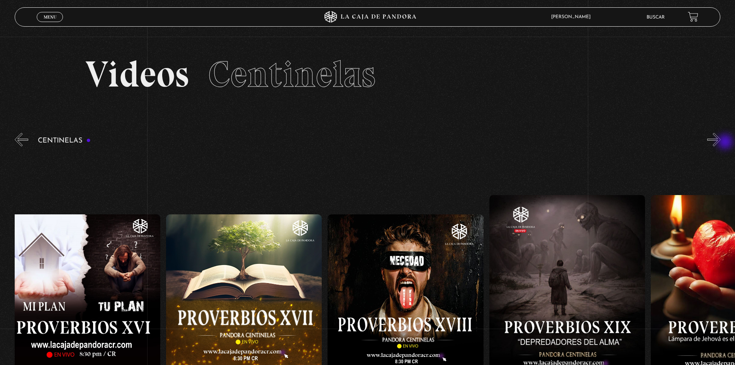
click at [721, 143] on button "»" at bounding box center [714, 140] width 14 height 14
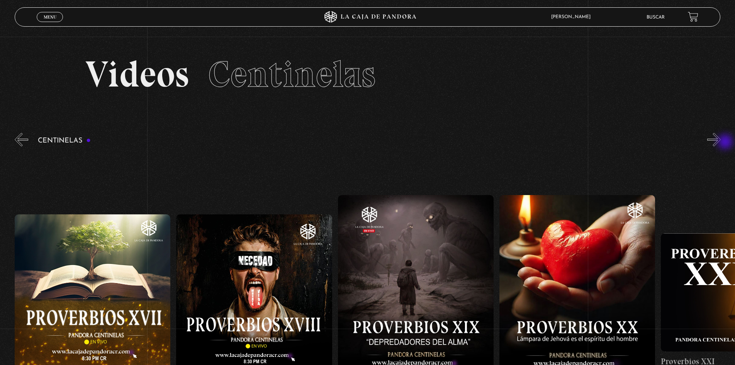
click at [721, 143] on button "»" at bounding box center [714, 140] width 14 height 14
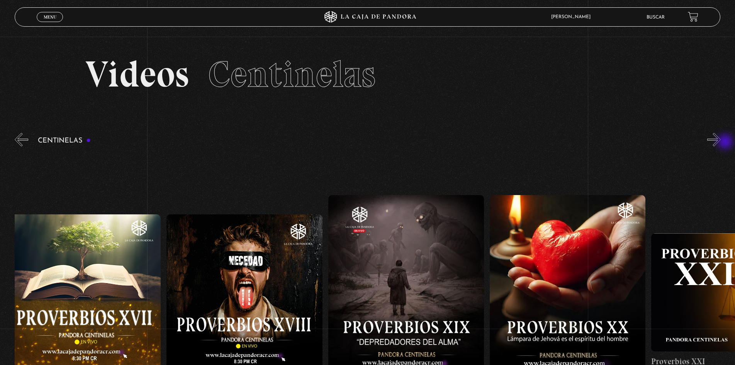
click at [721, 143] on button "»" at bounding box center [714, 140] width 14 height 14
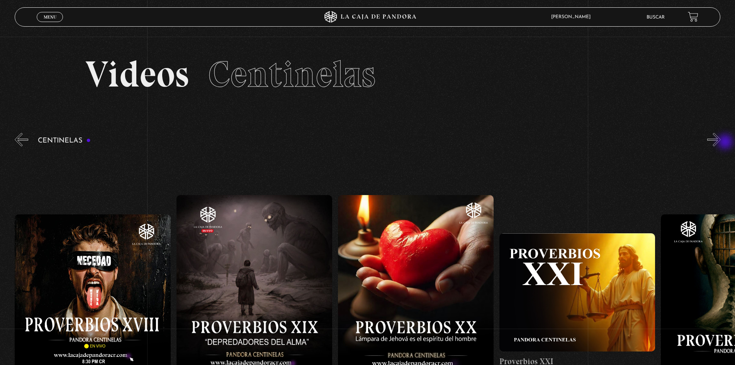
click at [721, 143] on button "»" at bounding box center [714, 140] width 14 height 14
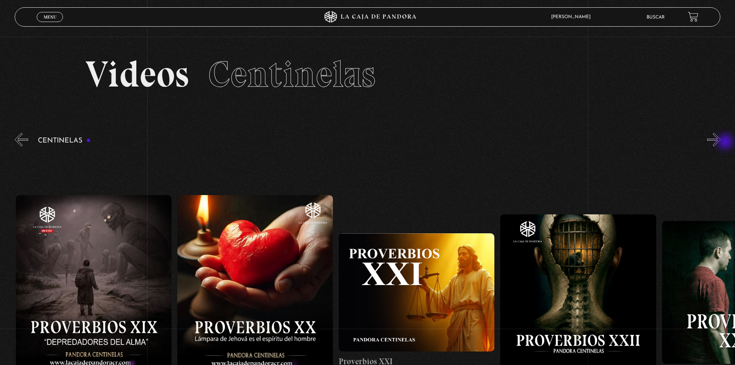
click at [721, 143] on button "»" at bounding box center [714, 140] width 14 height 14
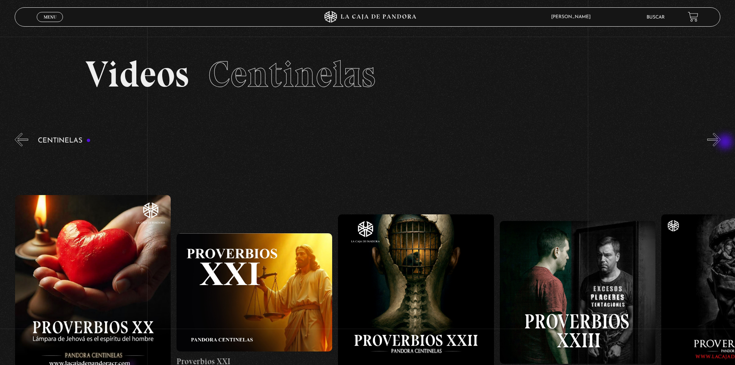
click at [721, 143] on button "»" at bounding box center [714, 140] width 14 height 14
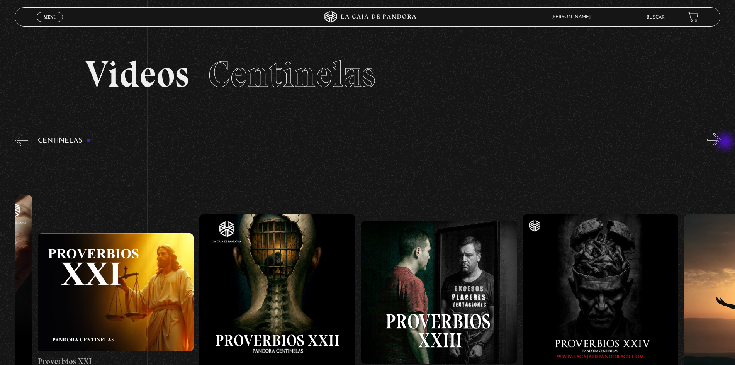
click at [721, 143] on button "»" at bounding box center [714, 140] width 14 height 14
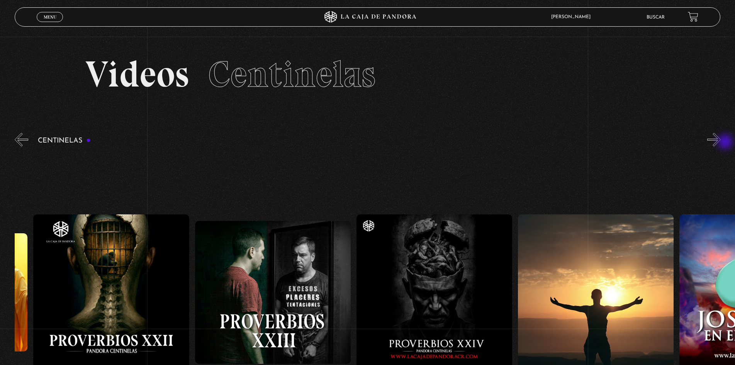
click at [721, 143] on button "»" at bounding box center [714, 140] width 14 height 14
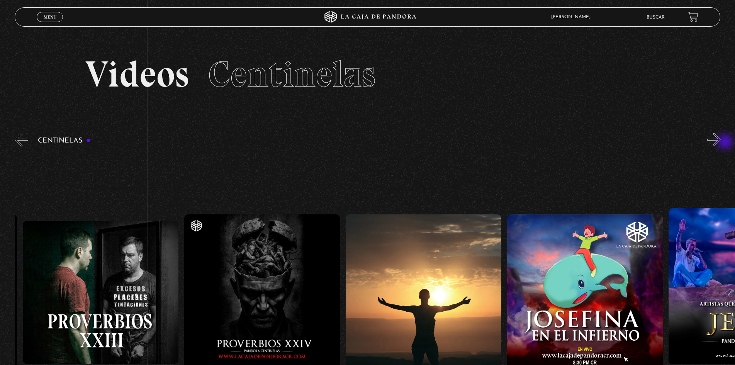
click at [721, 143] on button "»" at bounding box center [714, 140] width 14 height 14
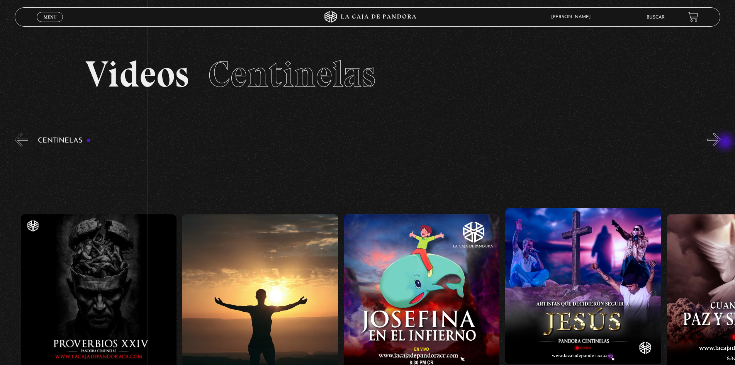
click at [721, 143] on button "»" at bounding box center [714, 140] width 14 height 14
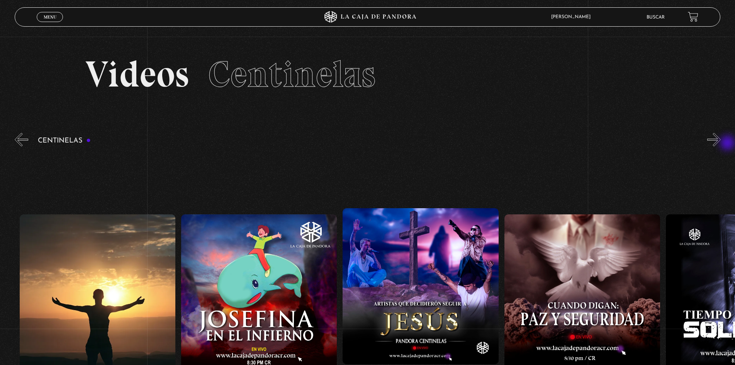
click at [728, 144] on div "Centinelas" at bounding box center [375, 289] width 720 height 317
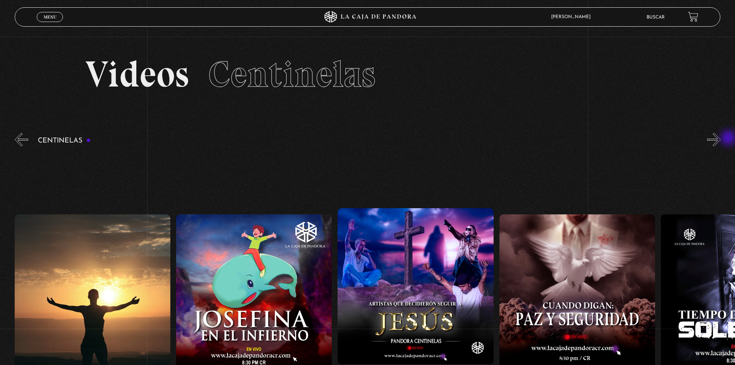
click at [721, 137] on button "»" at bounding box center [714, 140] width 14 height 14
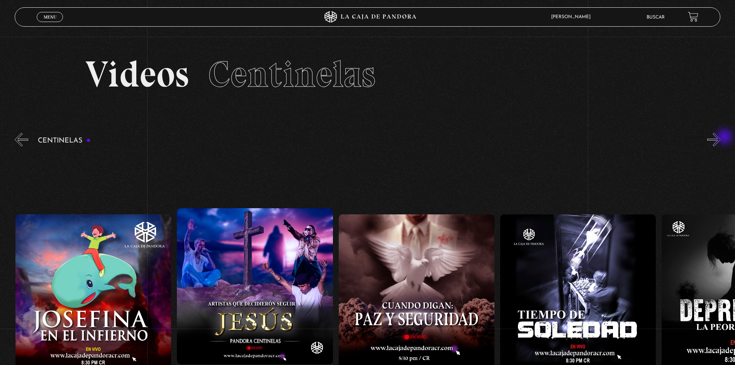
click at [721, 137] on button "»" at bounding box center [714, 140] width 14 height 14
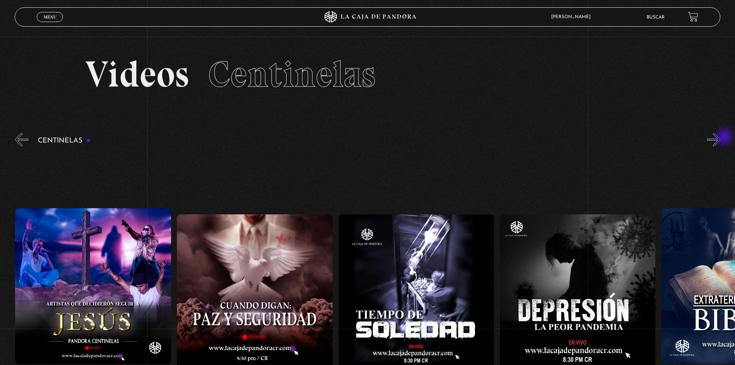
click at [721, 137] on button "»" at bounding box center [714, 140] width 14 height 14
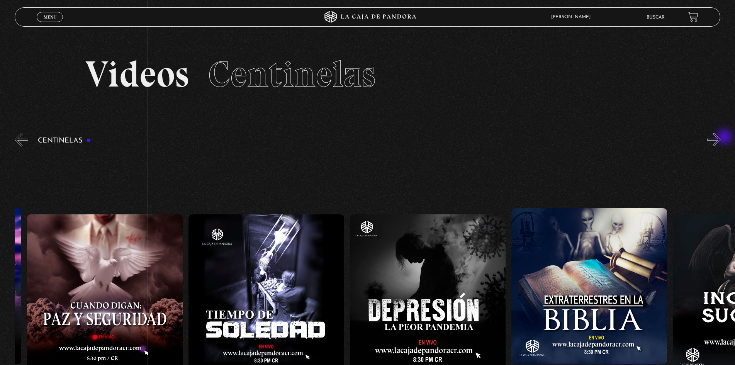
click at [721, 137] on button "»" at bounding box center [714, 140] width 14 height 14
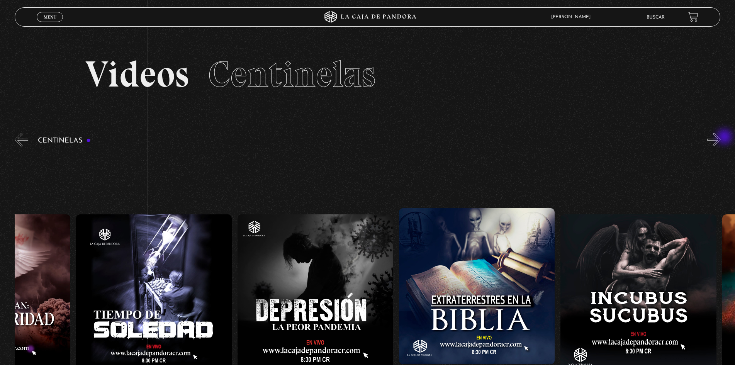
click at [721, 137] on button "»" at bounding box center [714, 140] width 14 height 14
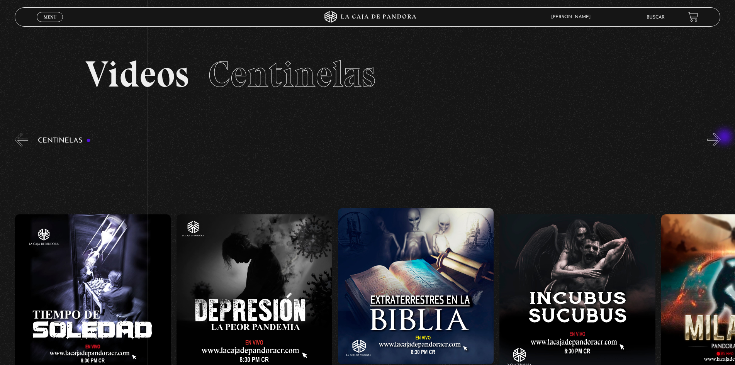
click at [721, 137] on button "»" at bounding box center [714, 140] width 14 height 14
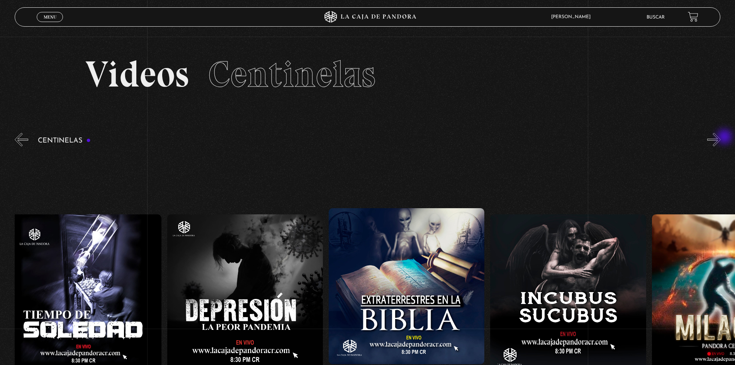
click at [721, 137] on button "»" at bounding box center [714, 140] width 14 height 14
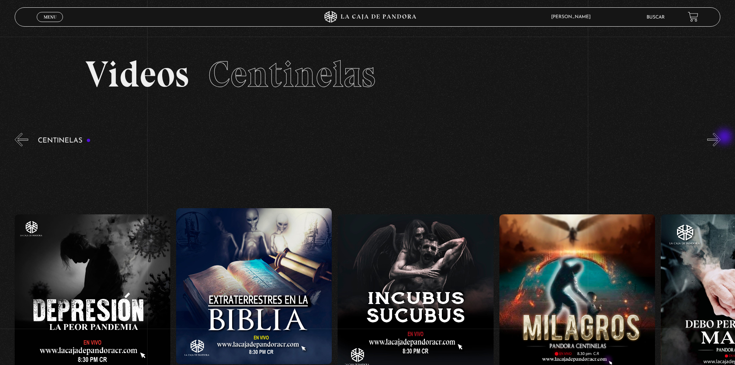
click at [721, 137] on button "»" at bounding box center [714, 140] width 14 height 14
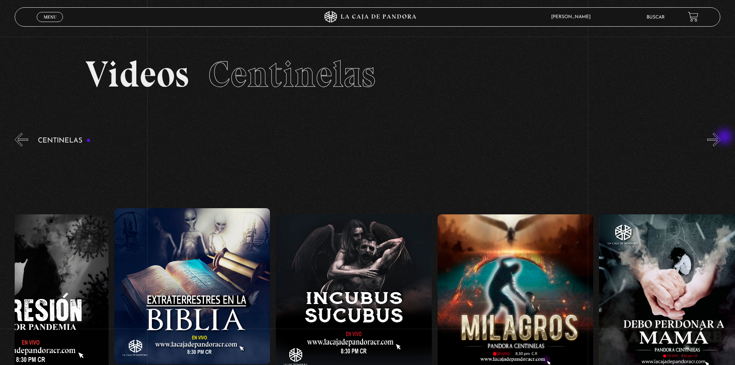
click at [721, 137] on button "»" at bounding box center [714, 140] width 14 height 14
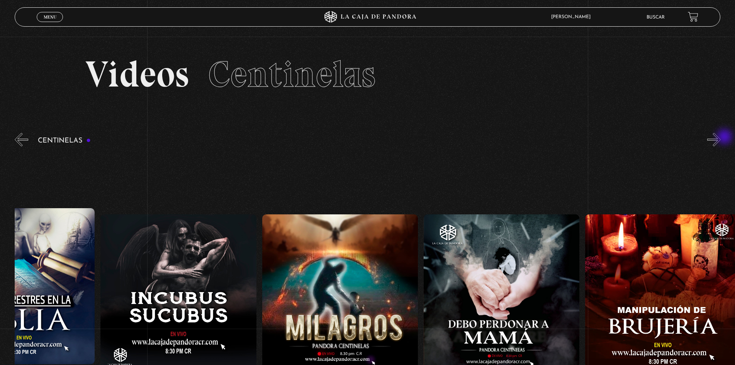
click at [721, 137] on button "»" at bounding box center [714, 140] width 14 height 14
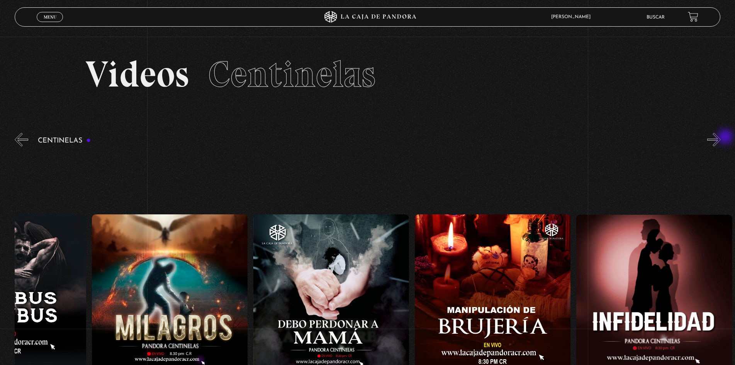
click at [721, 137] on button "»" at bounding box center [714, 140] width 14 height 14
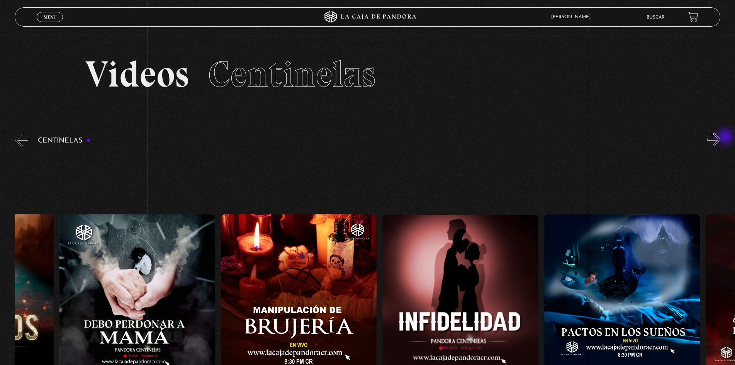
click at [721, 137] on button "»" at bounding box center [714, 140] width 14 height 14
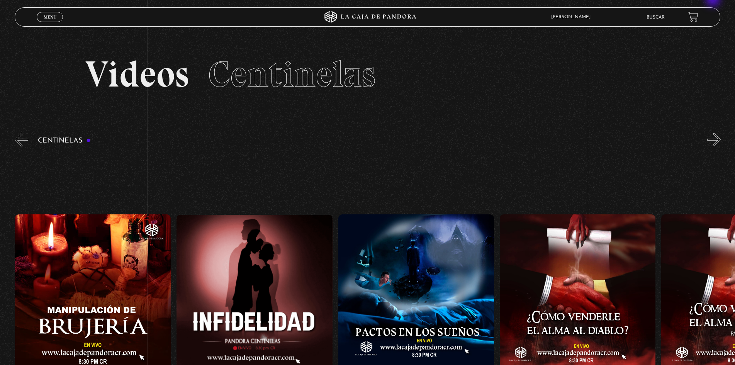
scroll to position [0, 5976]
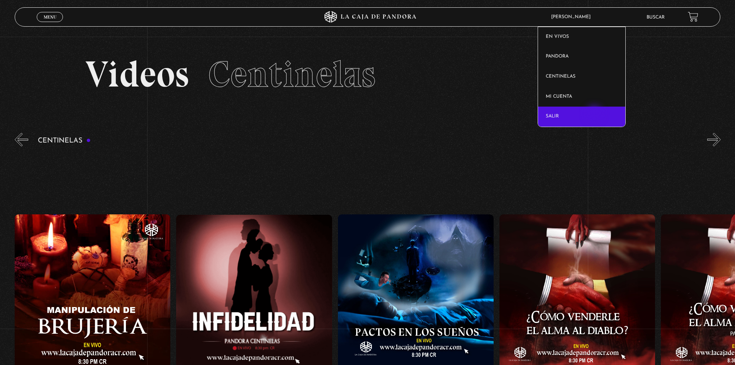
click at [595, 114] on link "Salir" at bounding box center [581, 117] width 87 height 20
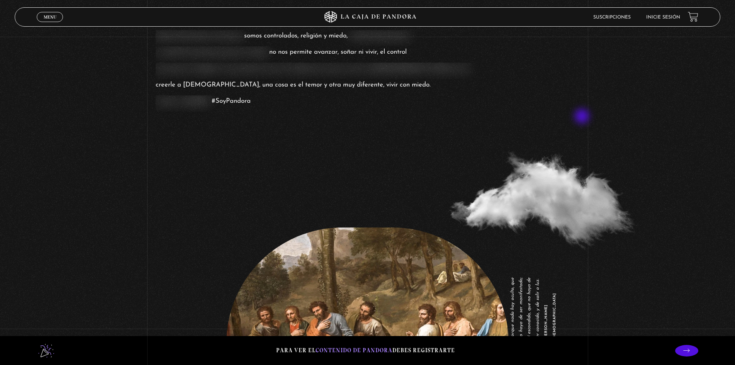
scroll to position [1236, 0]
